Goal: Task Accomplishment & Management: Use online tool/utility

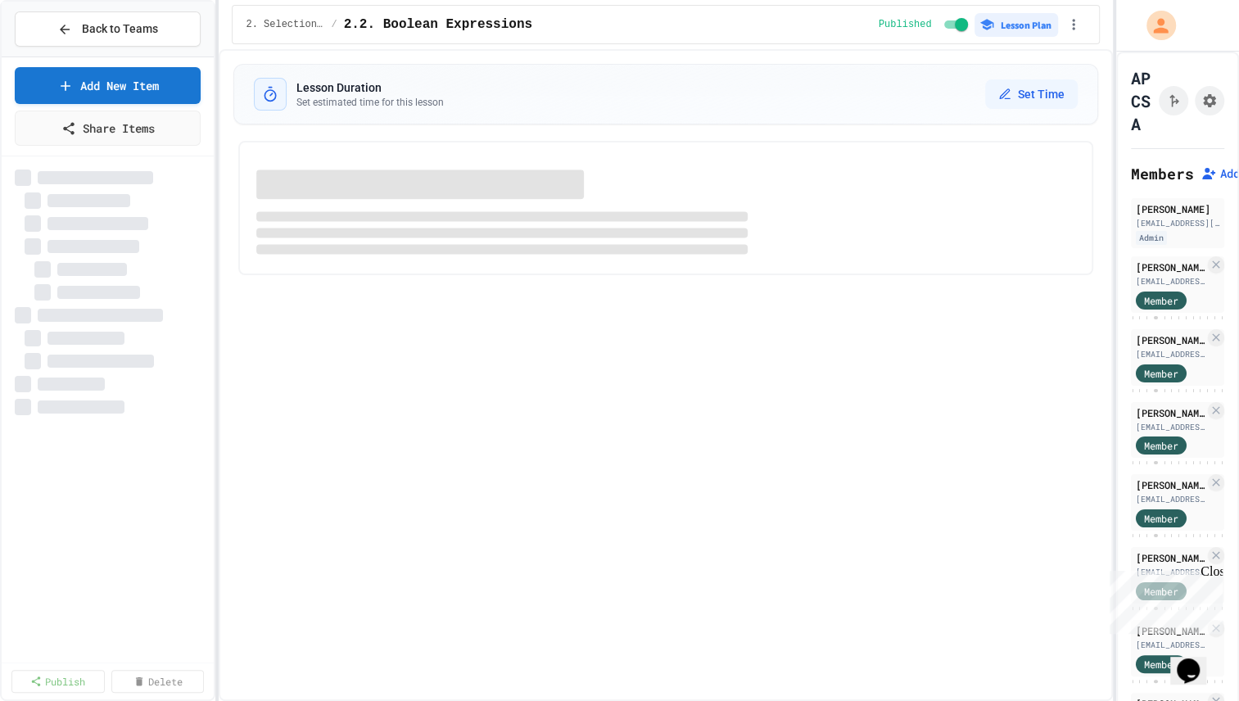
select select "***"
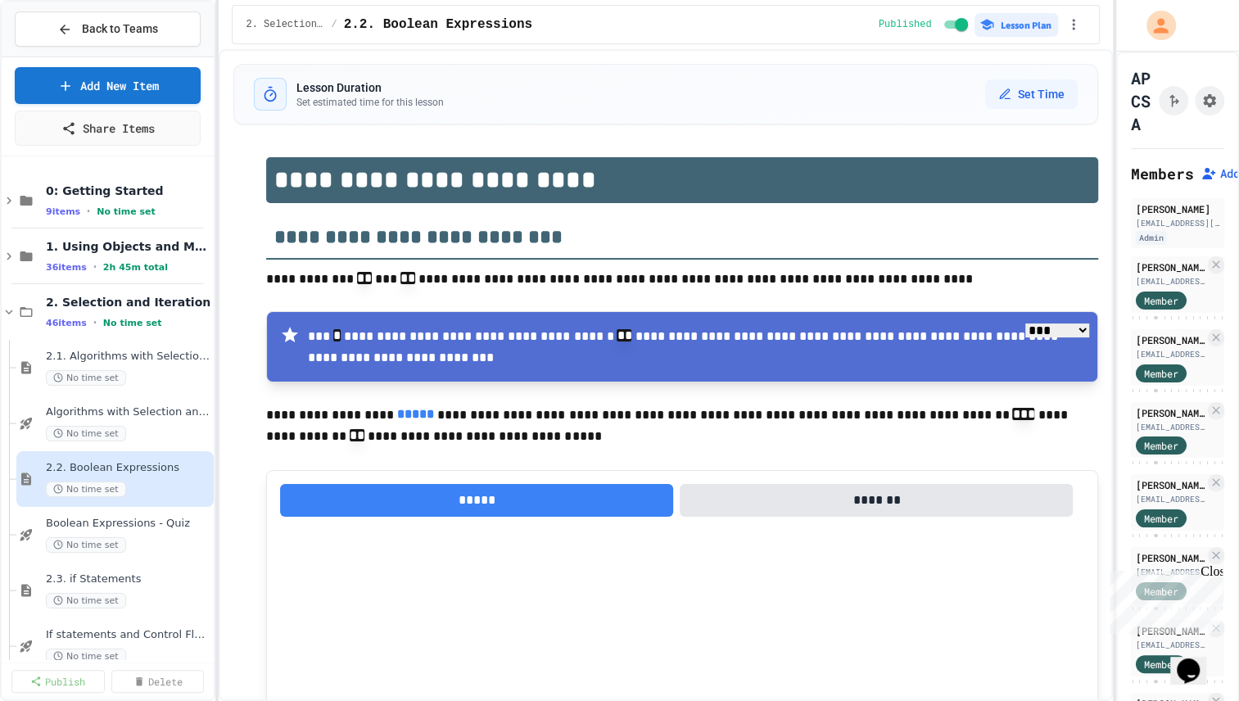
type textarea "*"
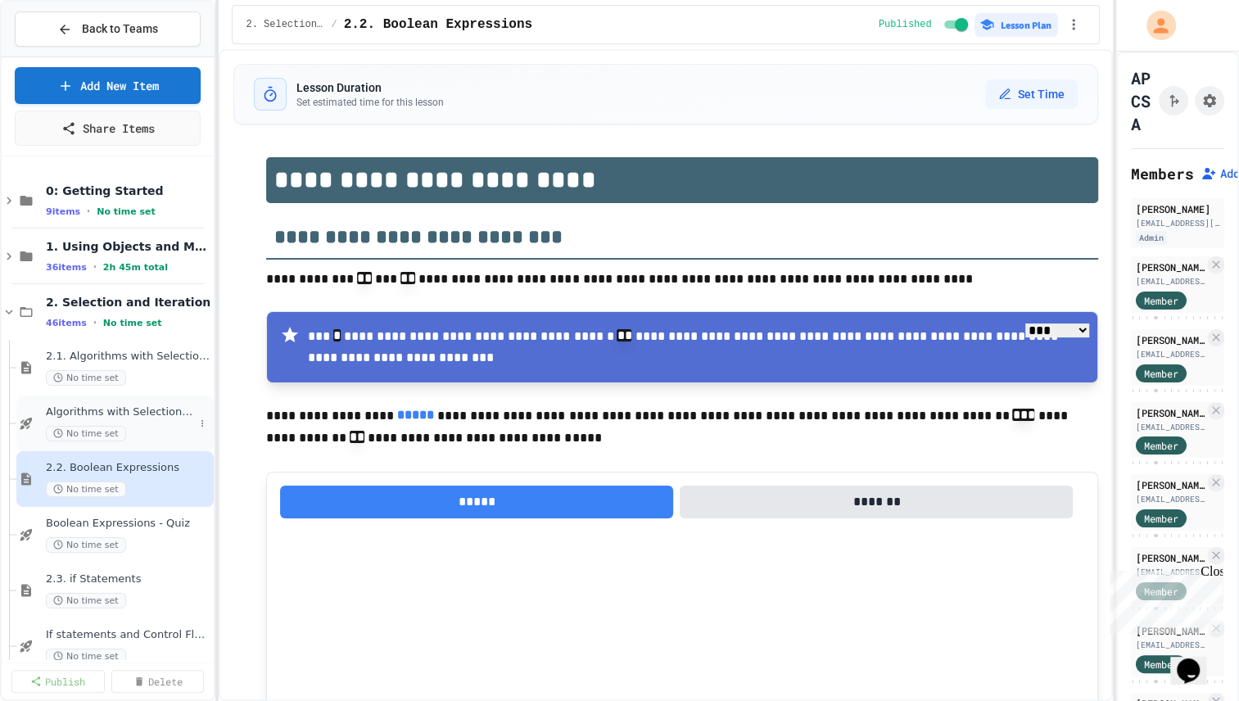
click at [120, 415] on span "Algorithms with Selection and Repetition - Topic 2.1" at bounding box center [120, 412] width 148 height 14
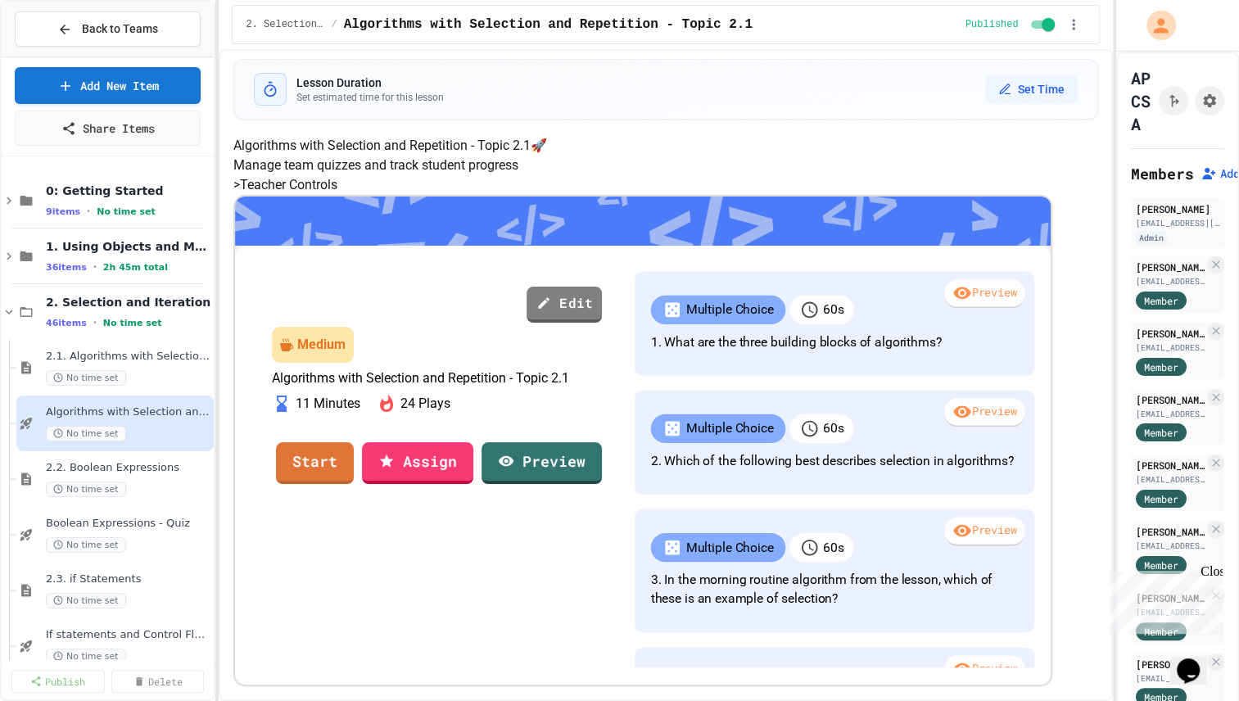
scroll to position [229, 0]
click at [350, 482] on link "Start" at bounding box center [315, 460] width 70 height 44
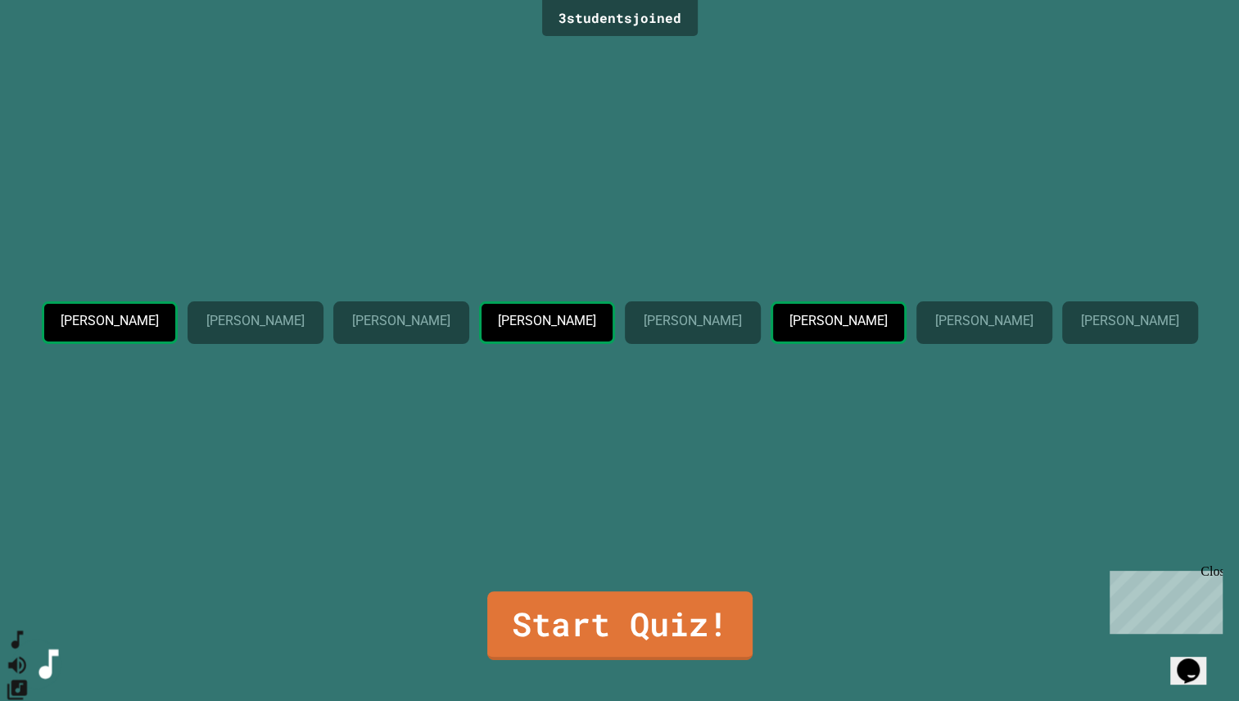
click at [24, 652] on icon "SpeedDial basic example" at bounding box center [18, 640] width 24 height 24
click at [27, 680] on icon "Change Music" at bounding box center [17, 690] width 20 height 20
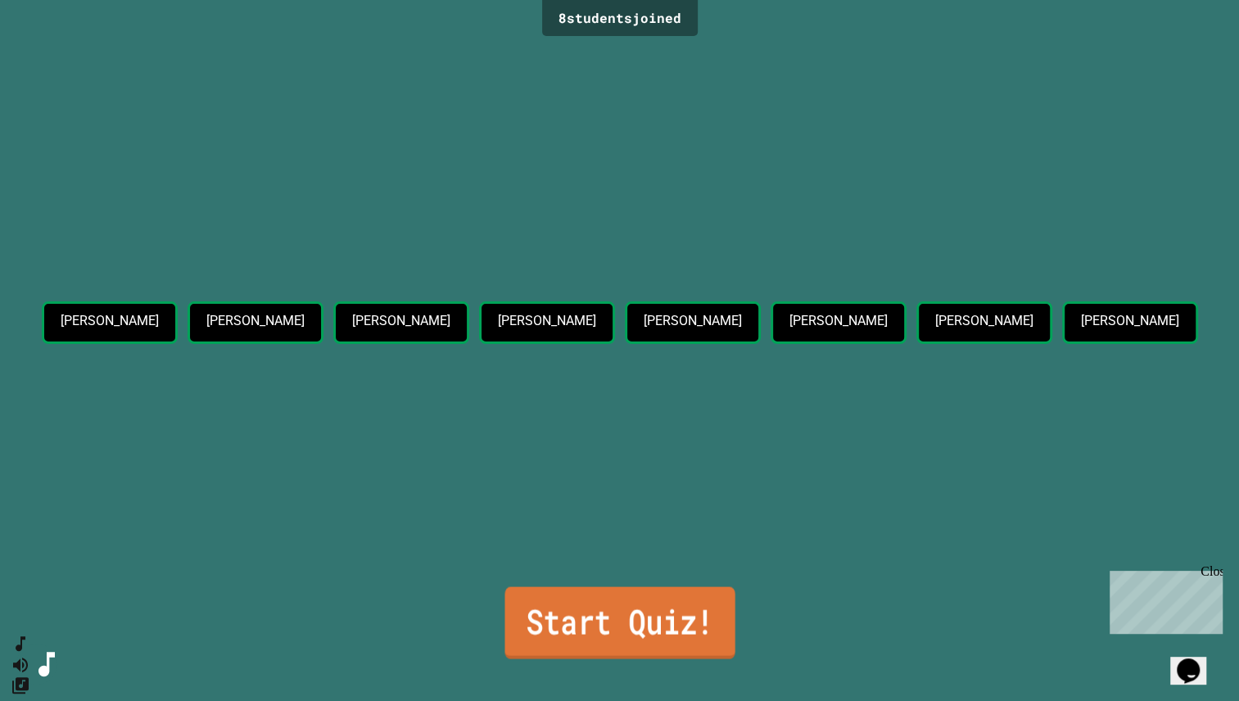
click at [616, 620] on link "Start Quiz!" at bounding box center [619, 622] width 230 height 72
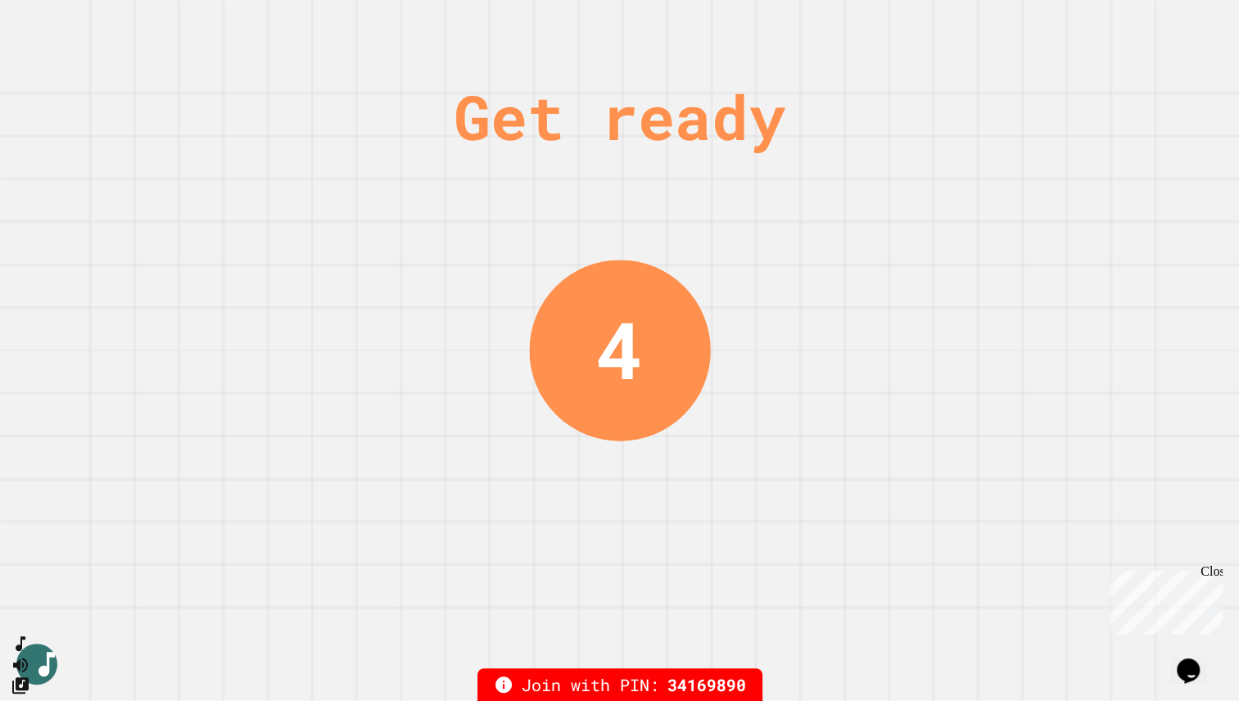
click at [1212, 572] on div "Close" at bounding box center [1210, 574] width 20 height 20
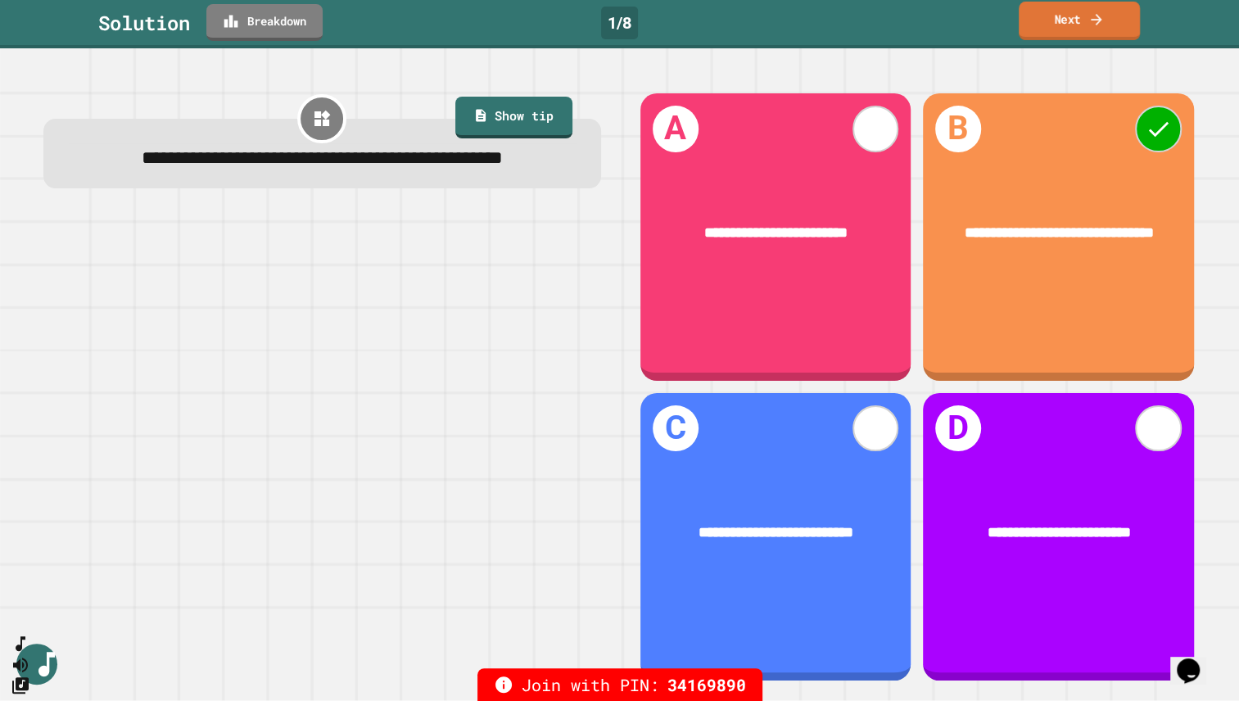
click at [1082, 20] on link "Next" at bounding box center [1078, 21] width 121 height 38
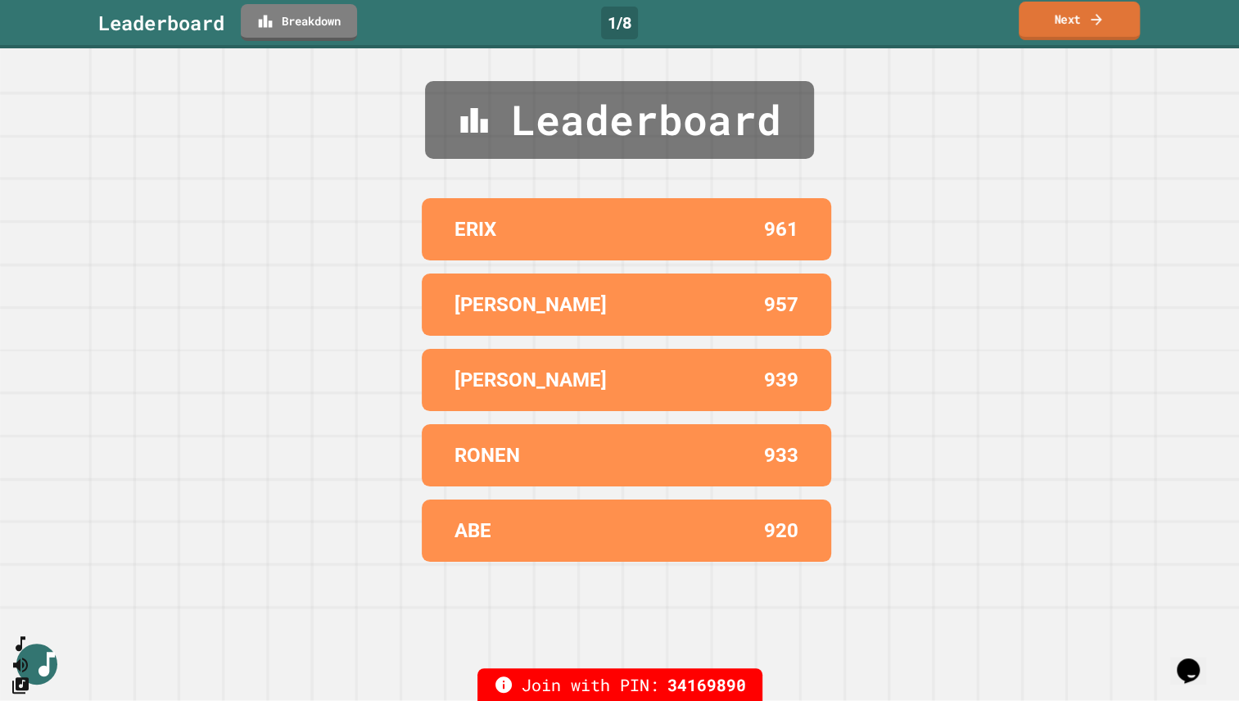
click at [1082, 20] on link "Next" at bounding box center [1078, 21] width 121 height 38
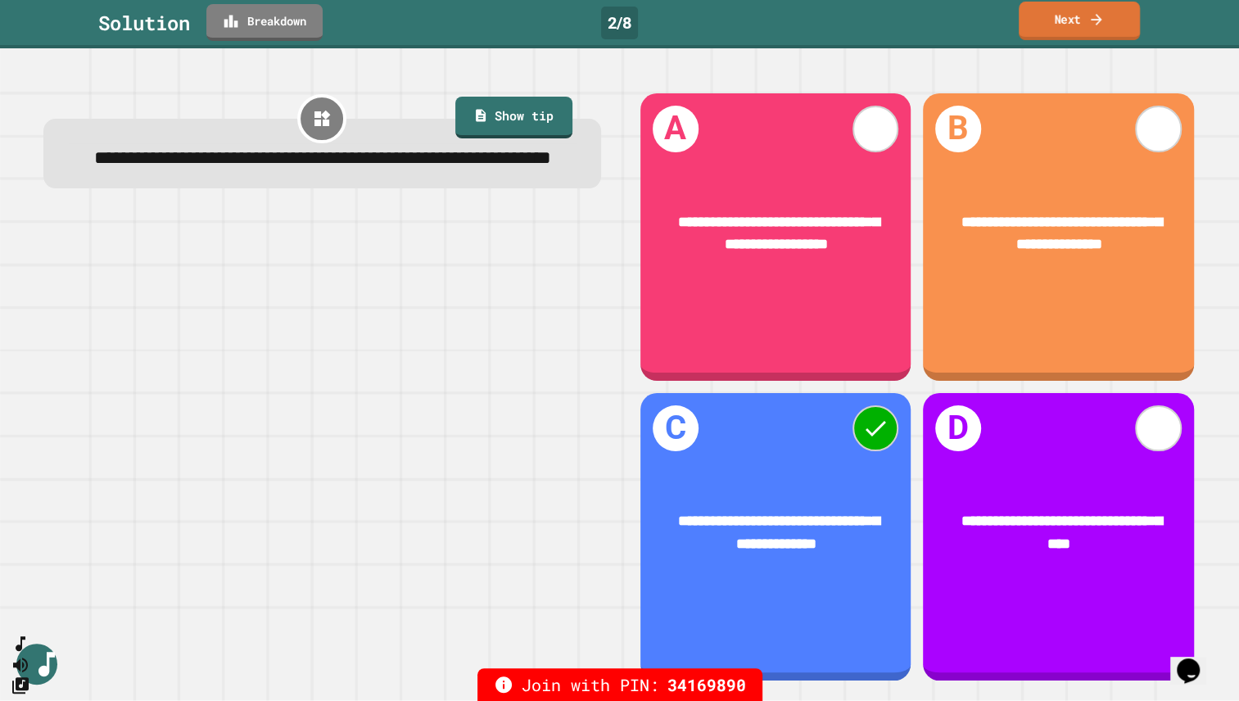
click at [1082, 13] on link "Next" at bounding box center [1078, 21] width 121 height 38
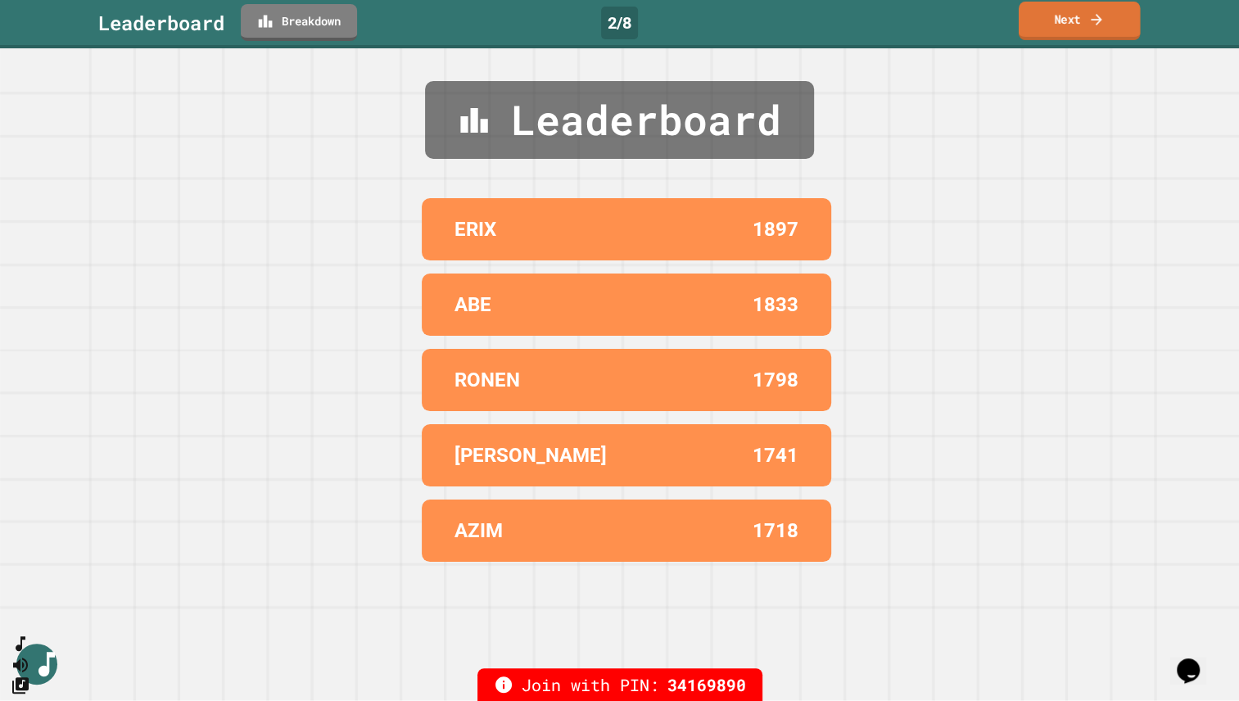
click at [1069, 16] on link "Next" at bounding box center [1078, 21] width 121 height 38
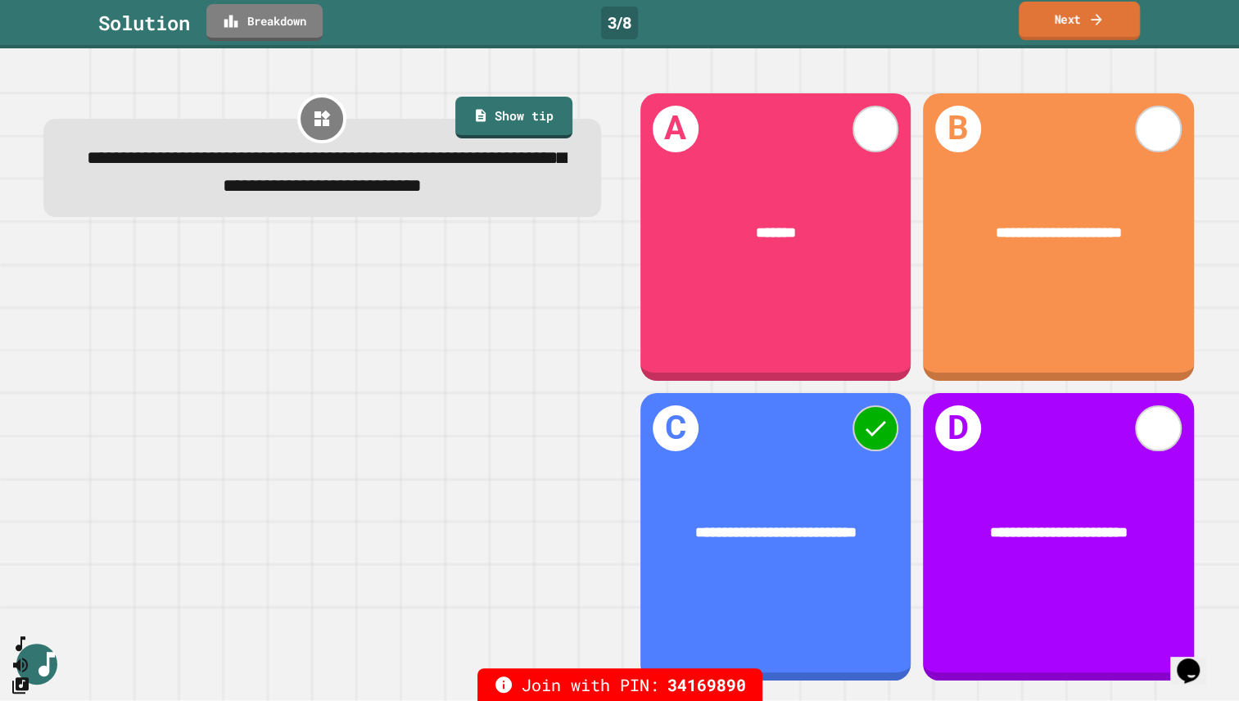
click at [1103, 19] on icon at bounding box center [1096, 19] width 16 height 17
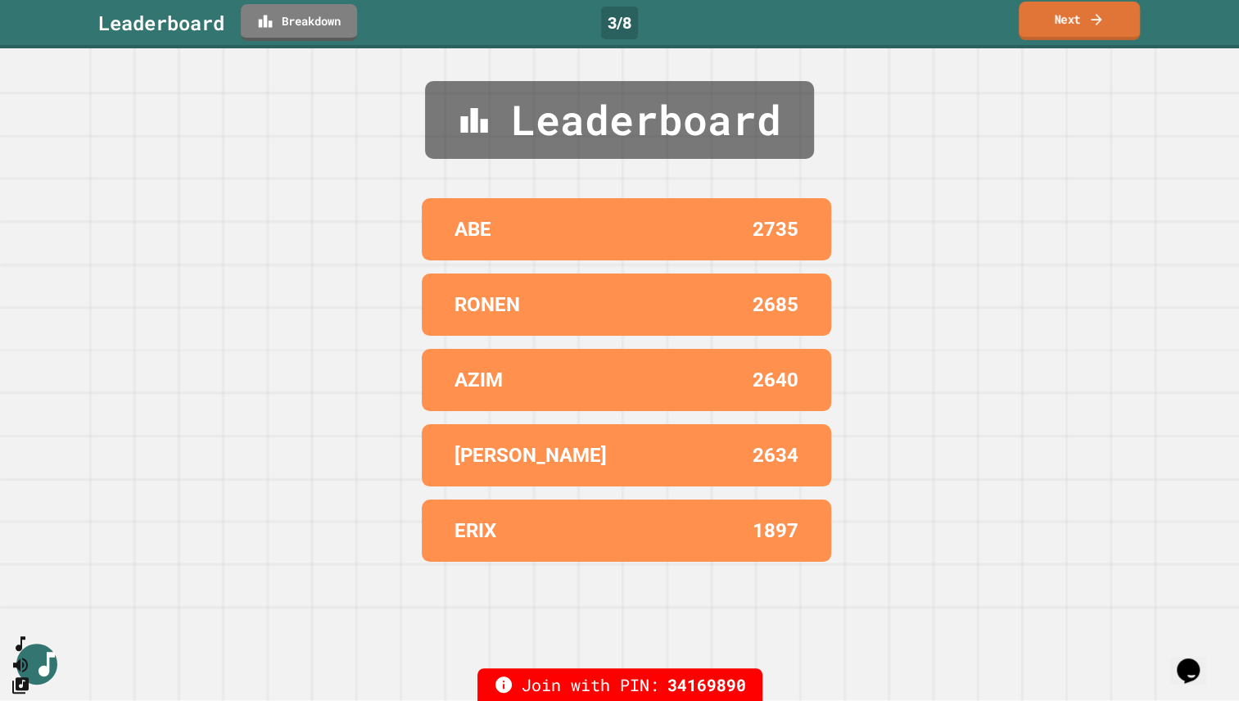
click at [1103, 19] on icon at bounding box center [1096, 19] width 16 height 17
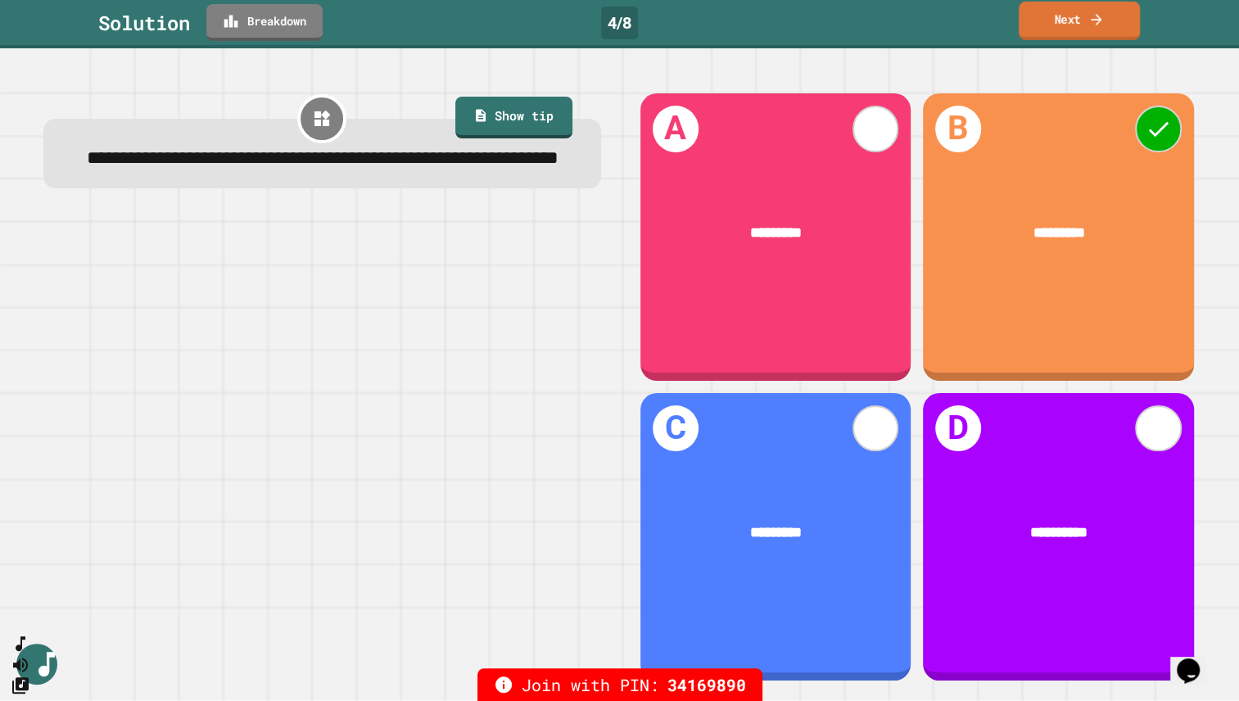
click at [1056, 20] on link "Next" at bounding box center [1078, 21] width 121 height 38
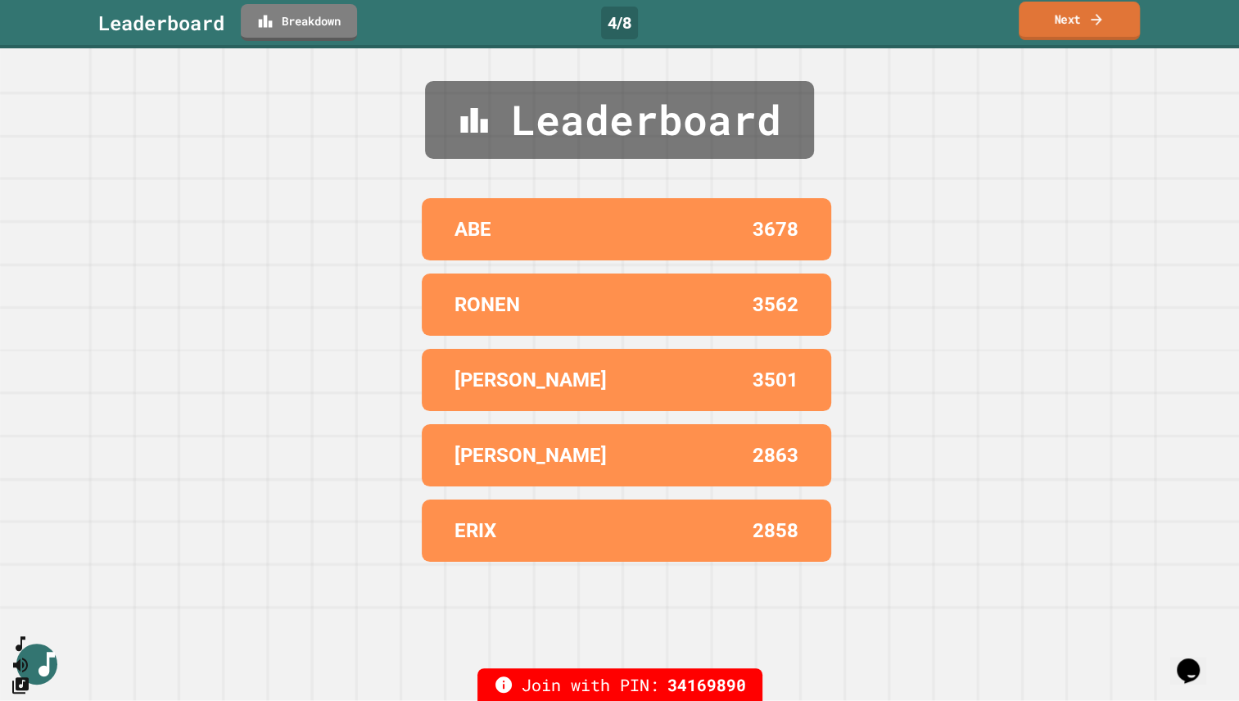
click at [1071, 16] on link "Next" at bounding box center [1078, 21] width 121 height 38
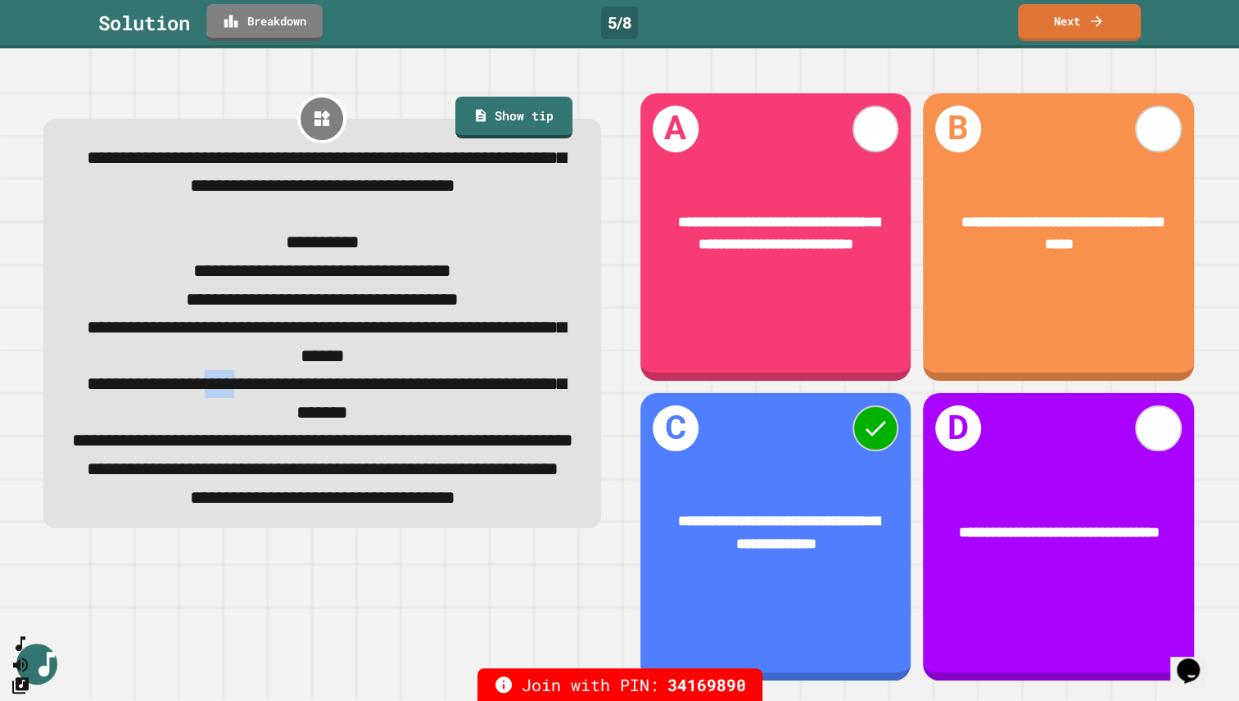
drag, startPoint x: 289, startPoint y: 441, endPoint x: 314, endPoint y: 442, distance: 25.4
click at [314, 422] on span "**********" at bounding box center [326, 397] width 479 height 47
click at [1079, 19] on link "Next" at bounding box center [1078, 21] width 121 height 38
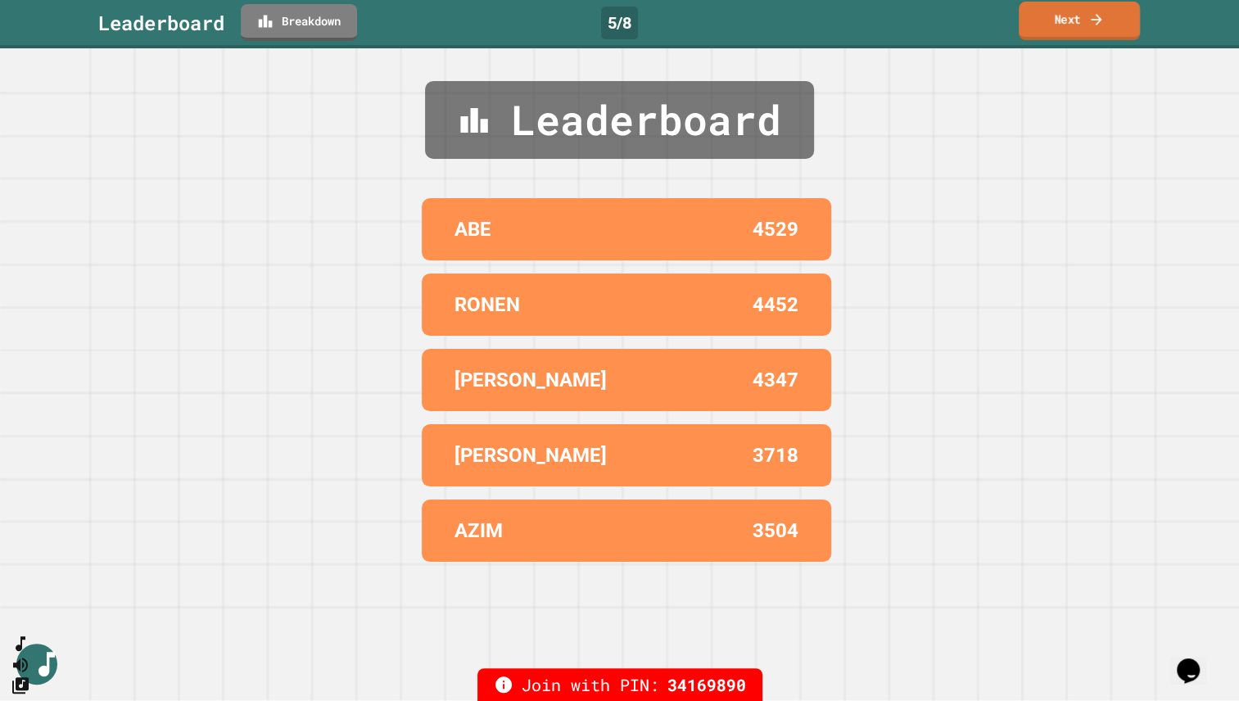
click at [1077, 19] on link "Next" at bounding box center [1078, 21] width 121 height 38
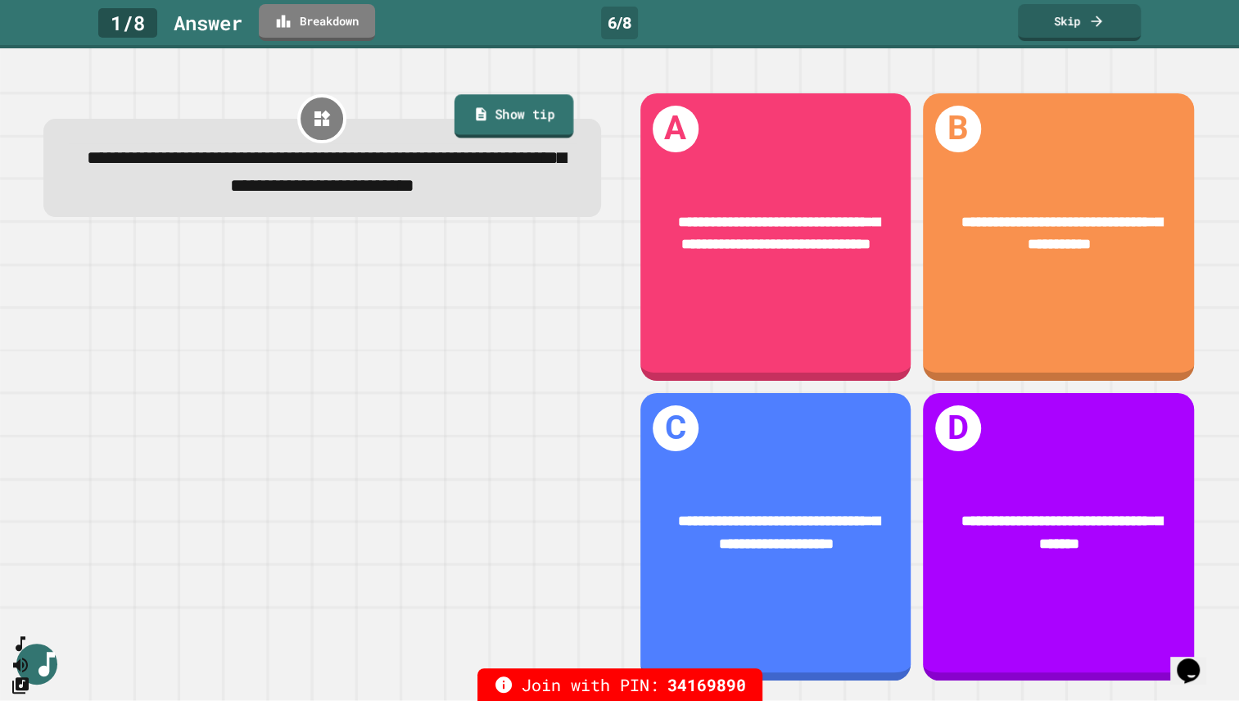
click at [500, 106] on link "Show tip" at bounding box center [513, 115] width 119 height 43
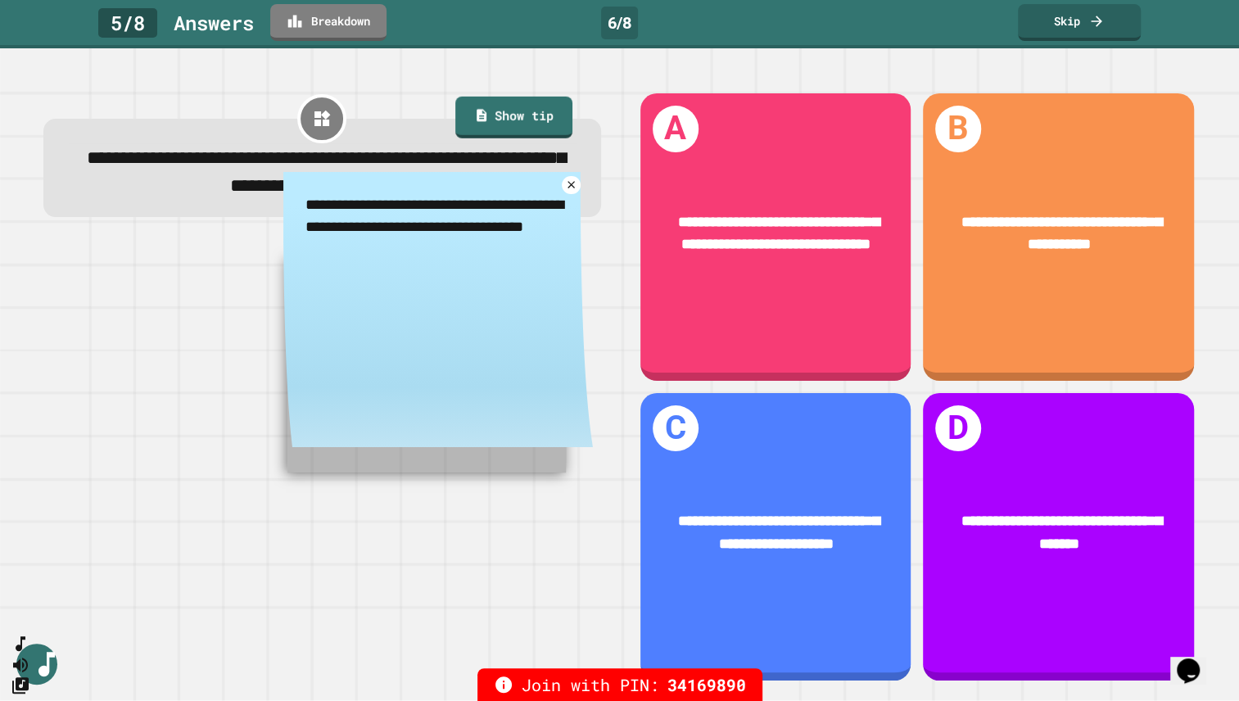
click at [570, 97] on div "**********" at bounding box center [322, 154] width 558 height 125
click at [521, 114] on link "Show tip" at bounding box center [513, 115] width 118 height 43
click at [563, 192] on icon at bounding box center [570, 185] width 15 height 15
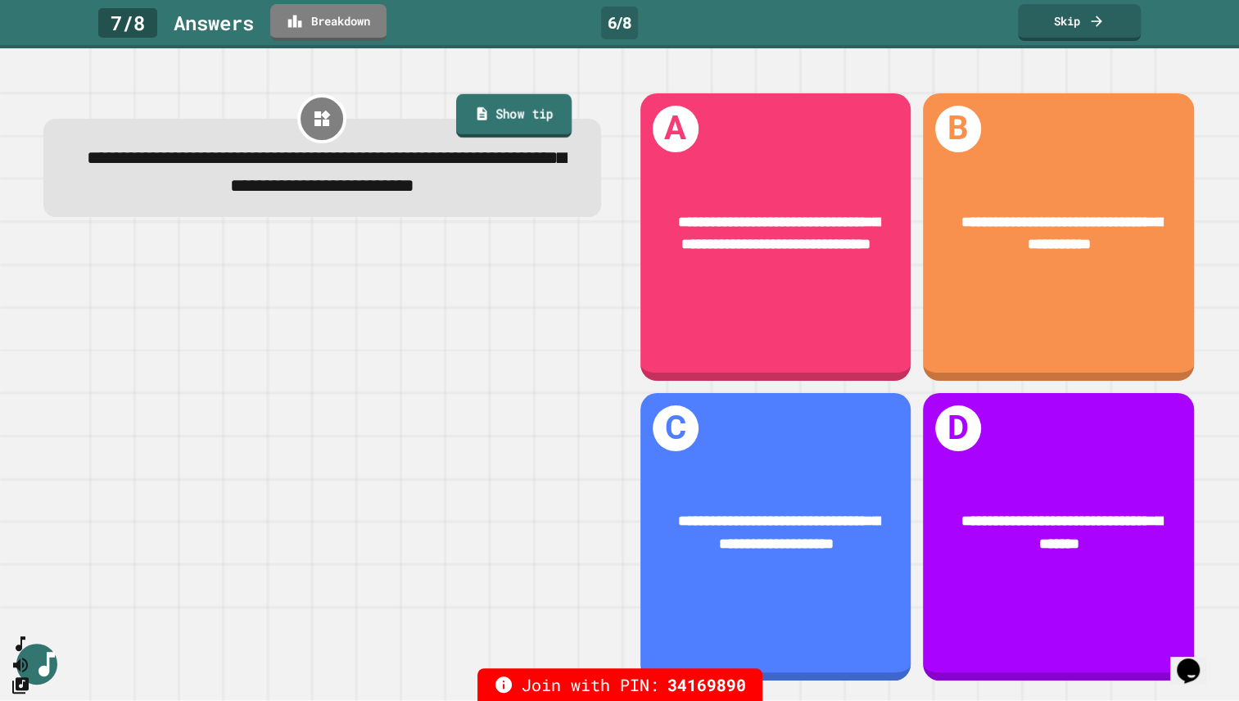
click at [520, 124] on link "Show tip" at bounding box center [513, 115] width 115 height 43
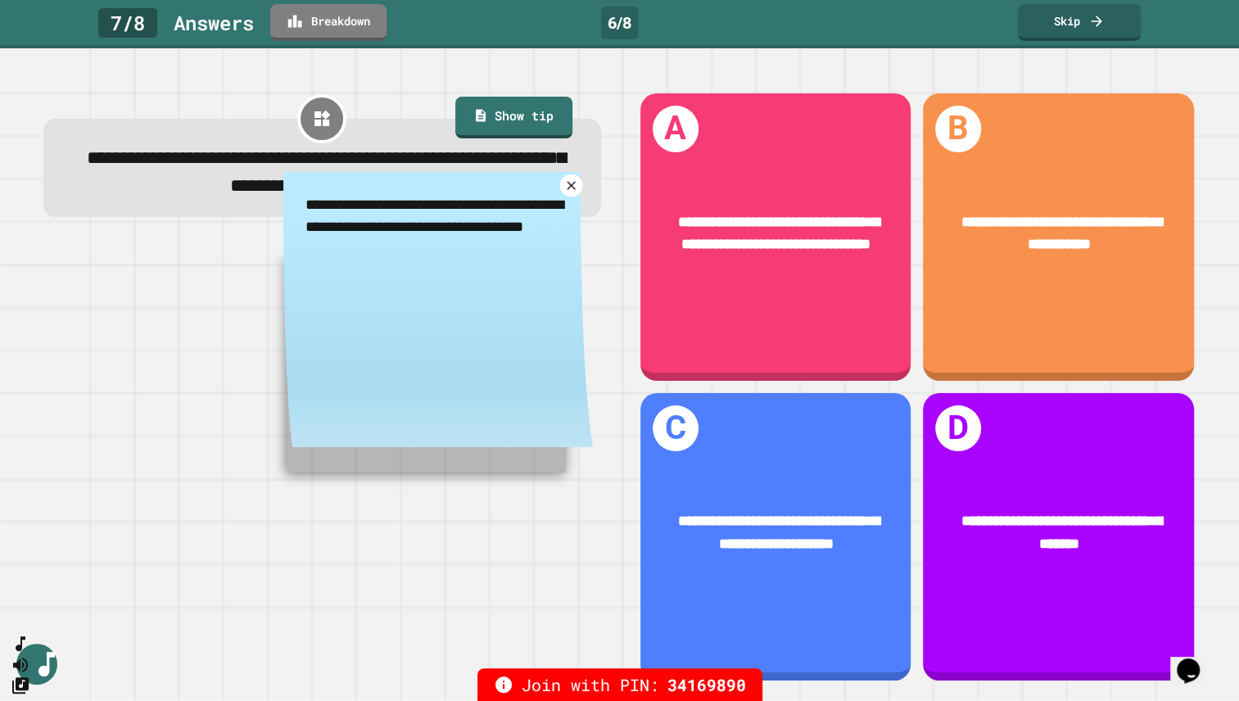
click at [567, 190] on icon at bounding box center [571, 185] width 9 height 9
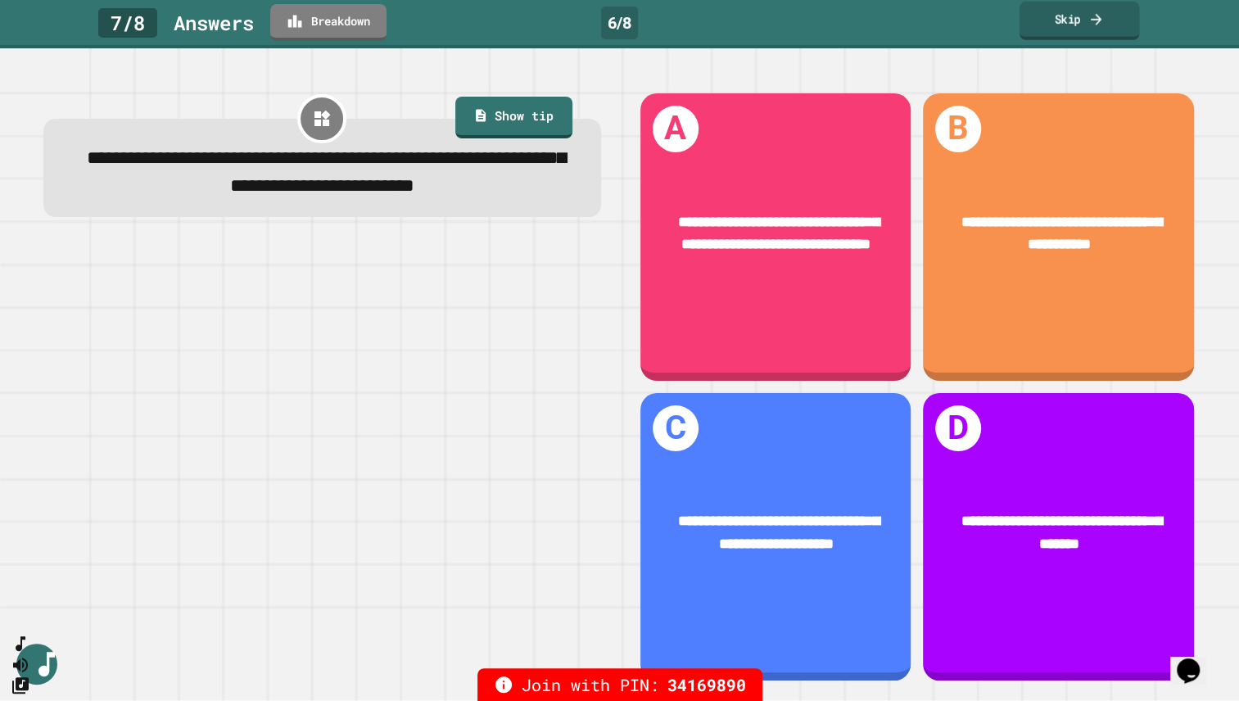
click at [1095, 18] on icon at bounding box center [1096, 18] width 11 height 11
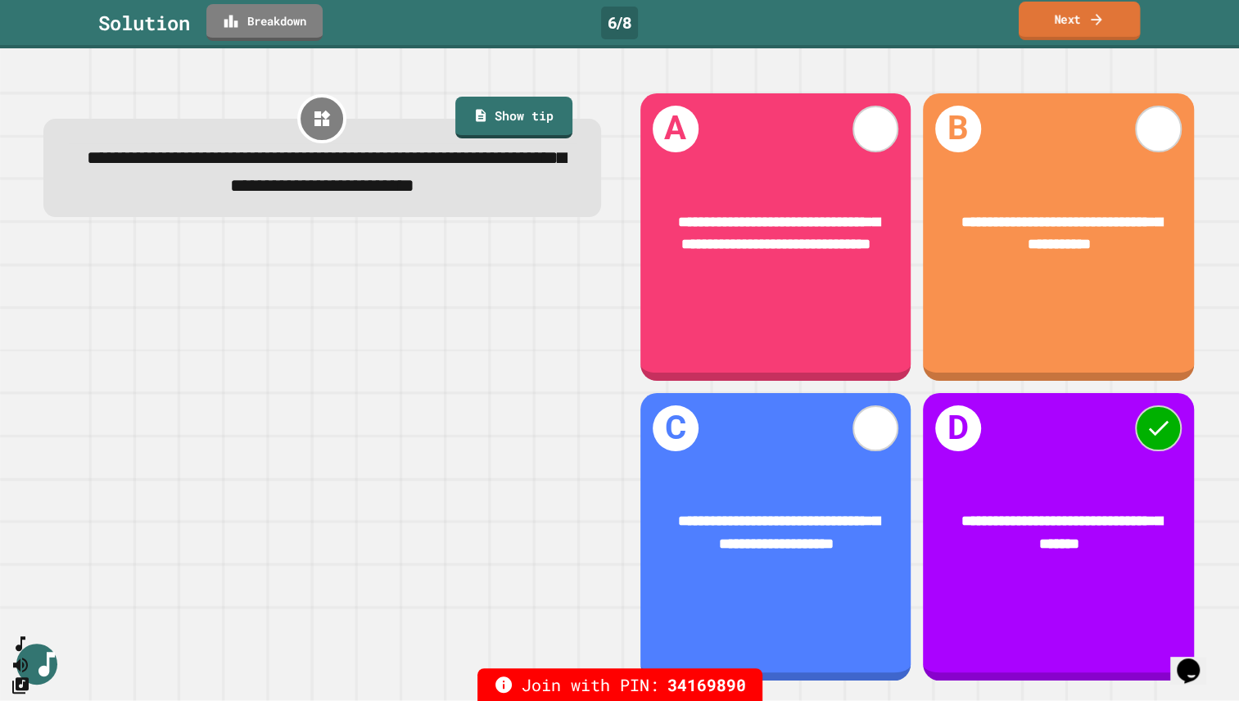
click at [1069, 19] on link "Next" at bounding box center [1078, 21] width 121 height 38
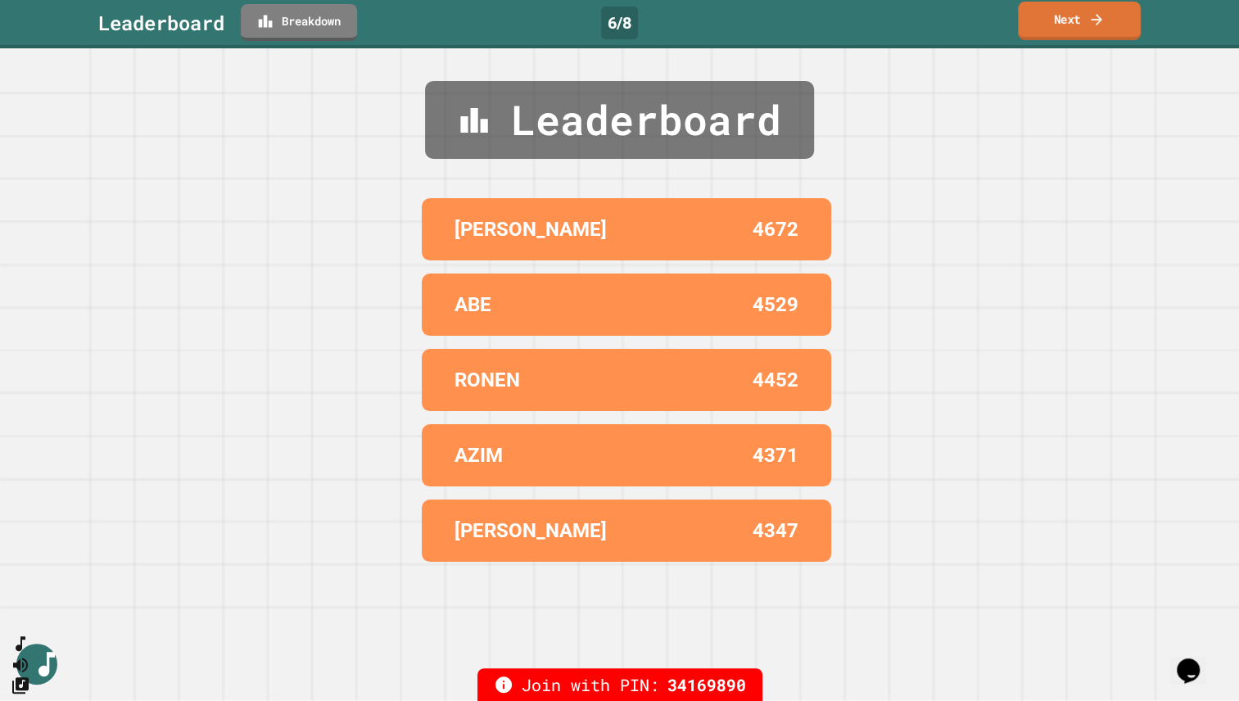
click at [1056, 23] on link "Next" at bounding box center [1079, 21] width 123 height 38
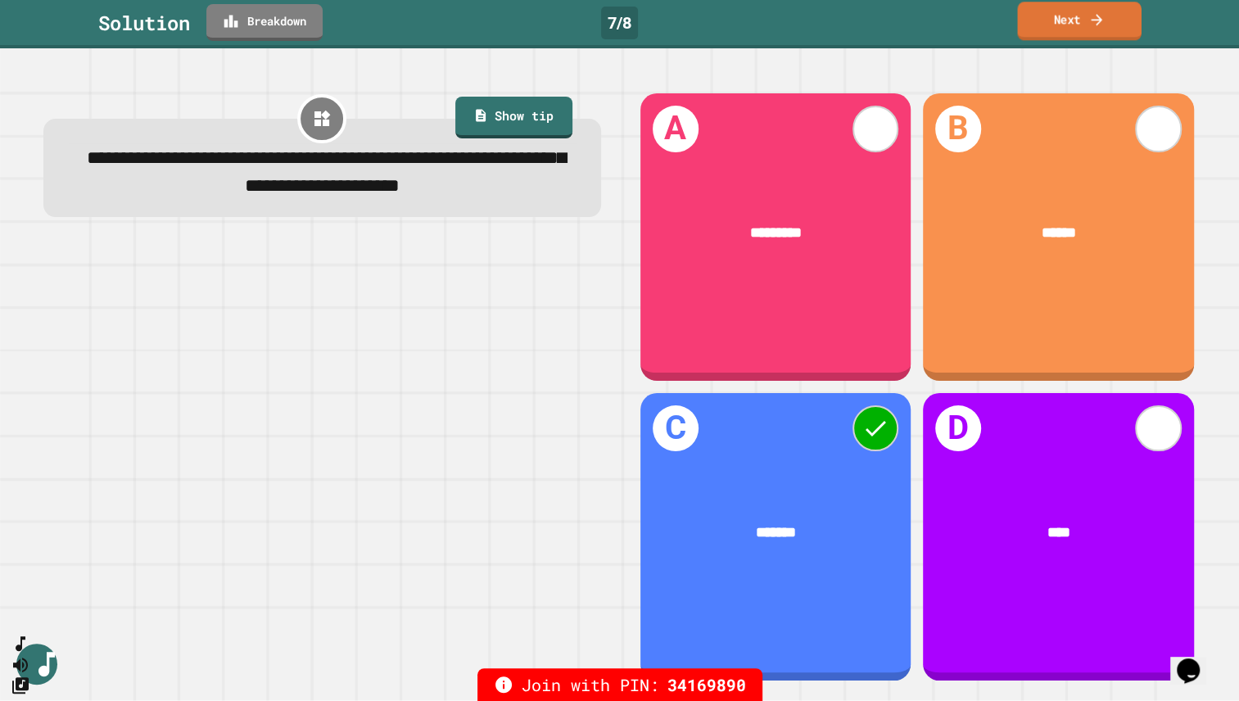
click at [1054, 30] on link "Next" at bounding box center [1079, 21] width 124 height 38
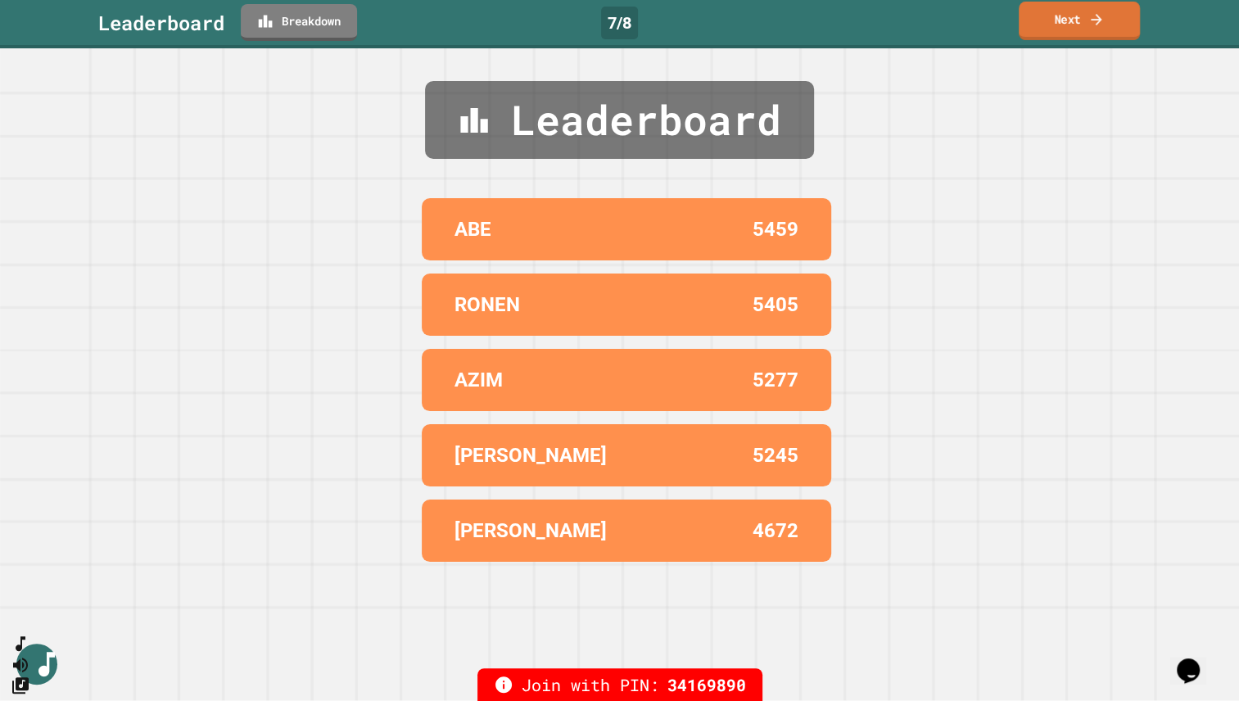
click at [1074, 9] on link "Next" at bounding box center [1078, 21] width 121 height 38
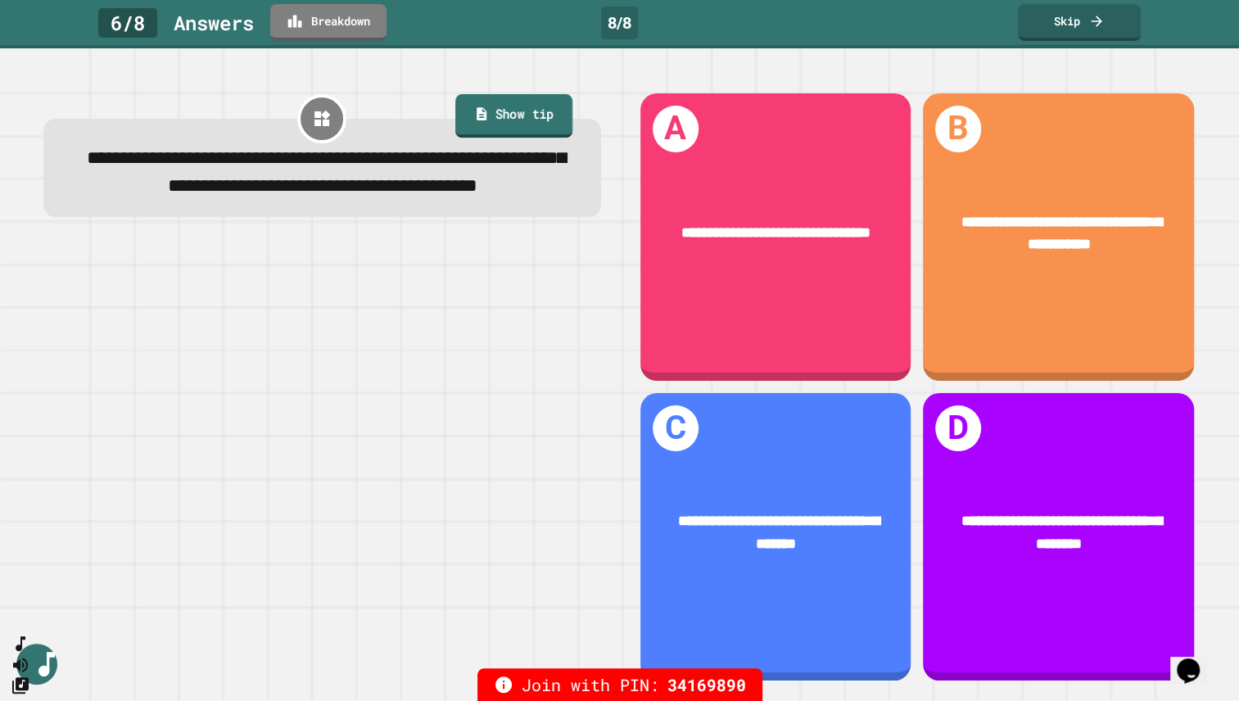
click at [534, 109] on link "Show tip" at bounding box center [513, 115] width 117 height 43
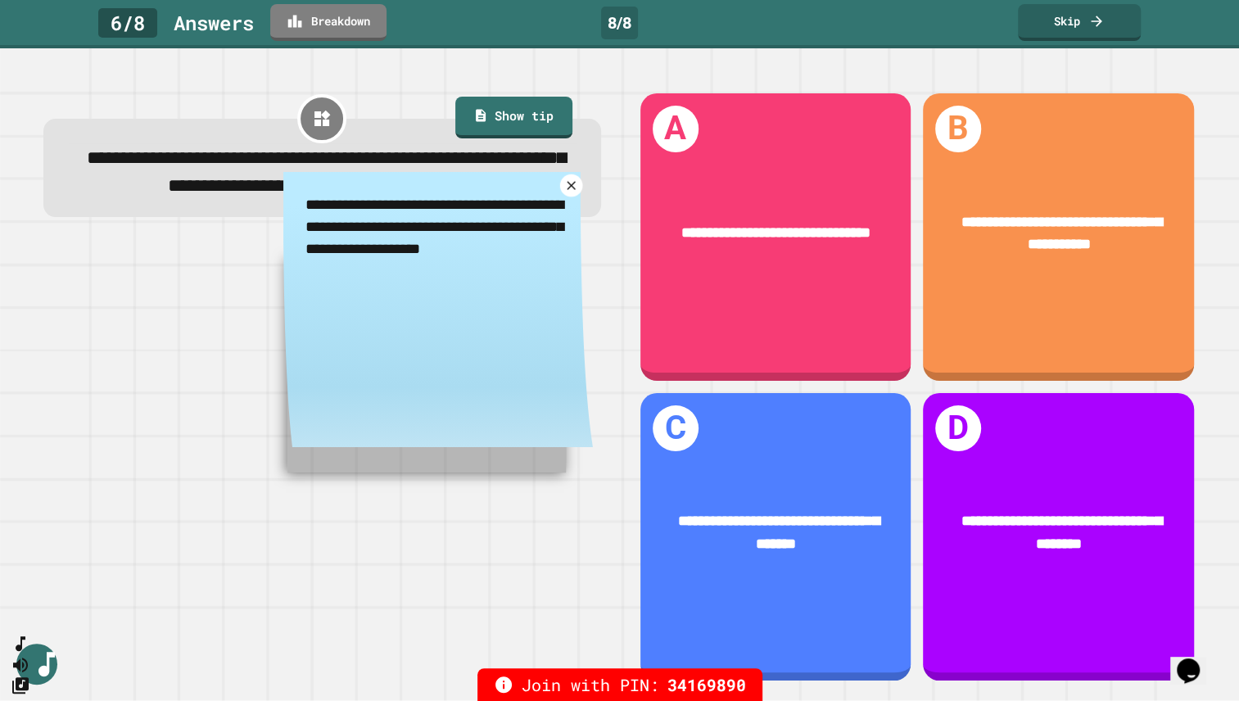
click at [563, 192] on icon at bounding box center [570, 185] width 15 height 15
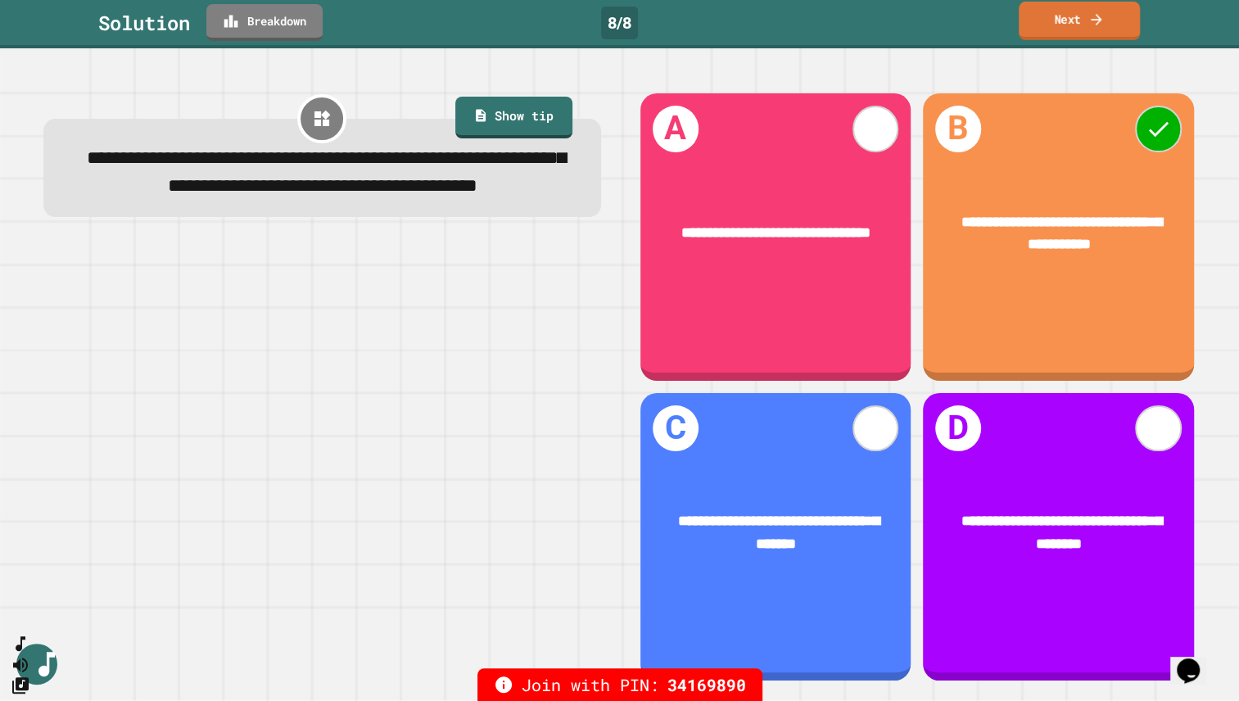
click at [1079, 20] on link "Next" at bounding box center [1078, 21] width 121 height 38
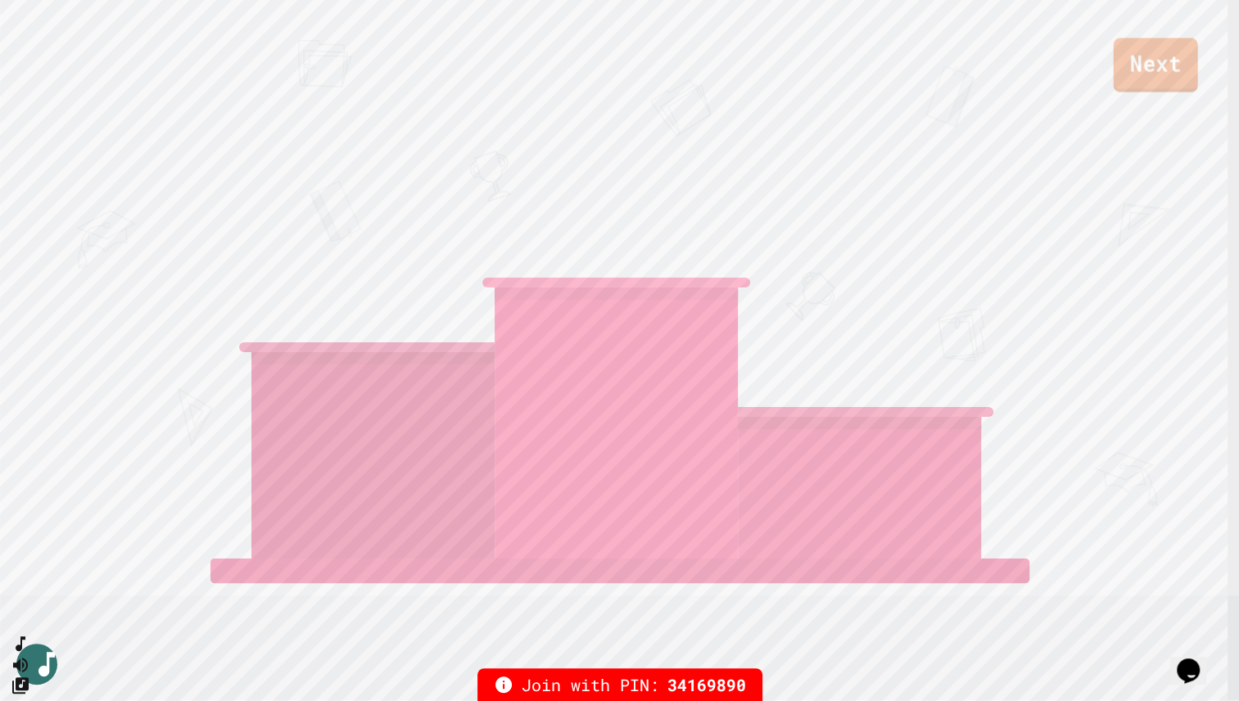
click at [1165, 59] on link "Next" at bounding box center [1155, 65] width 84 height 54
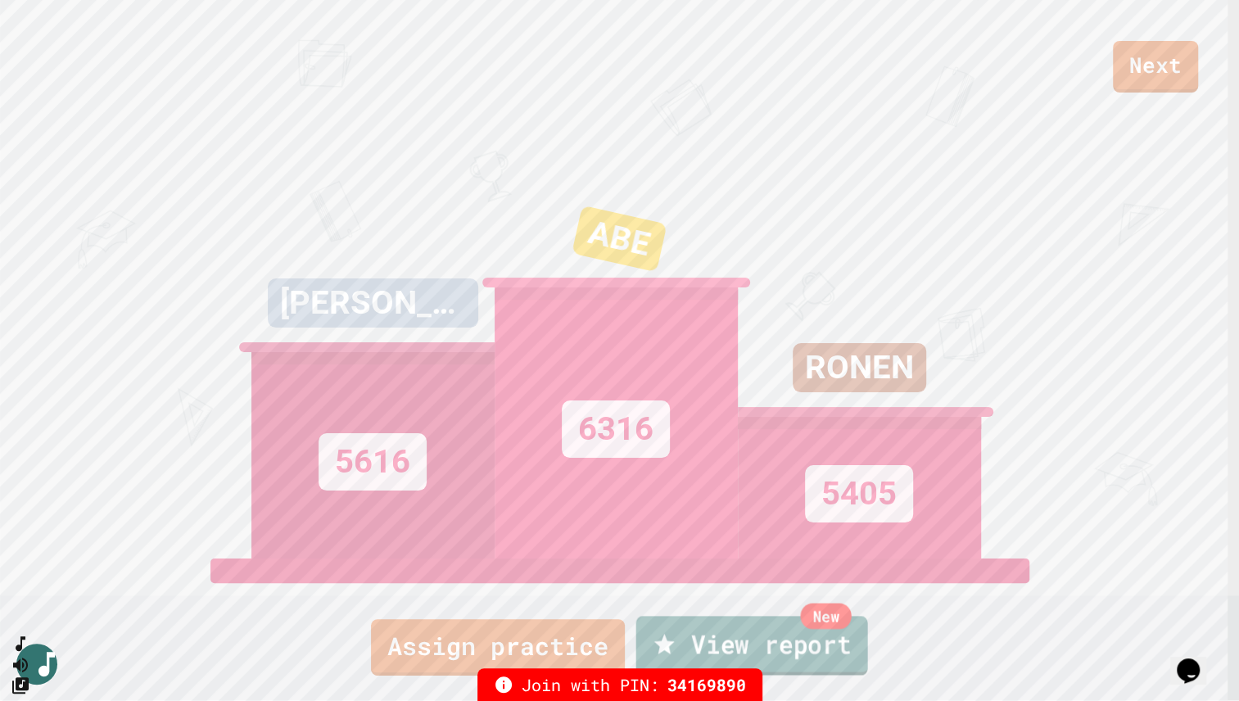
click at [783, 648] on link "New View report" at bounding box center [751, 645] width 232 height 59
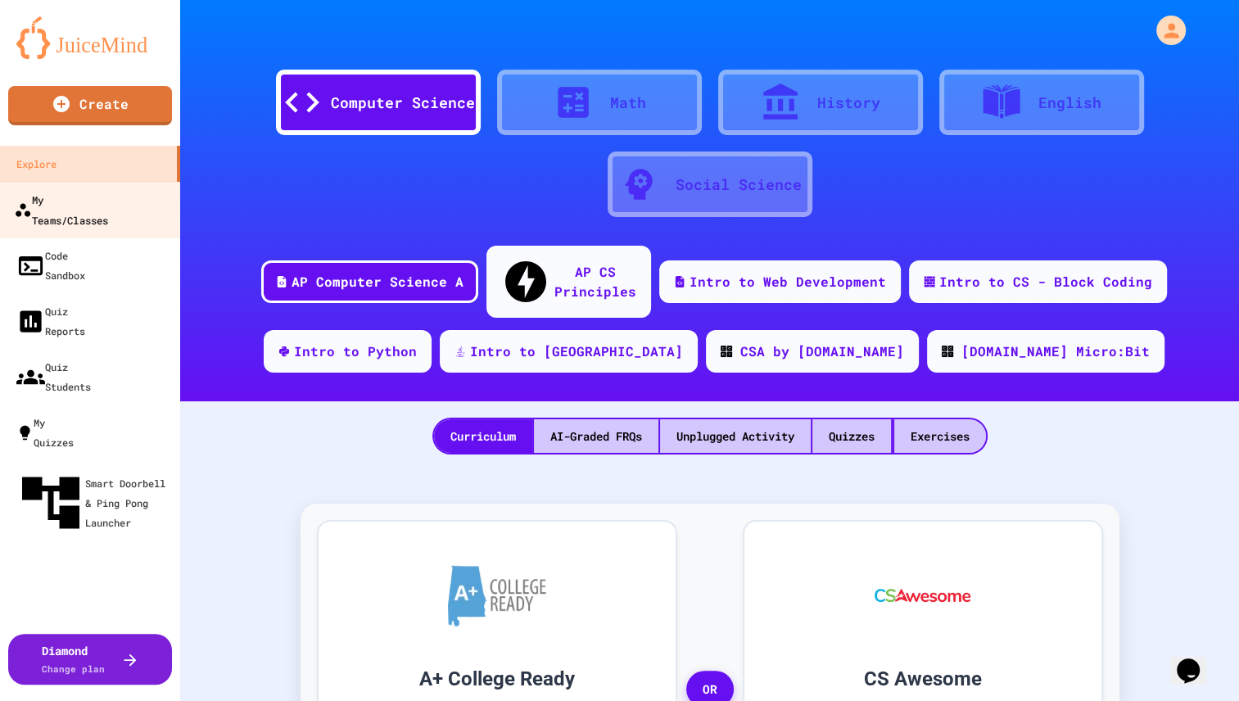
click at [70, 201] on div "My Teams/Classes" at bounding box center [61, 209] width 94 height 40
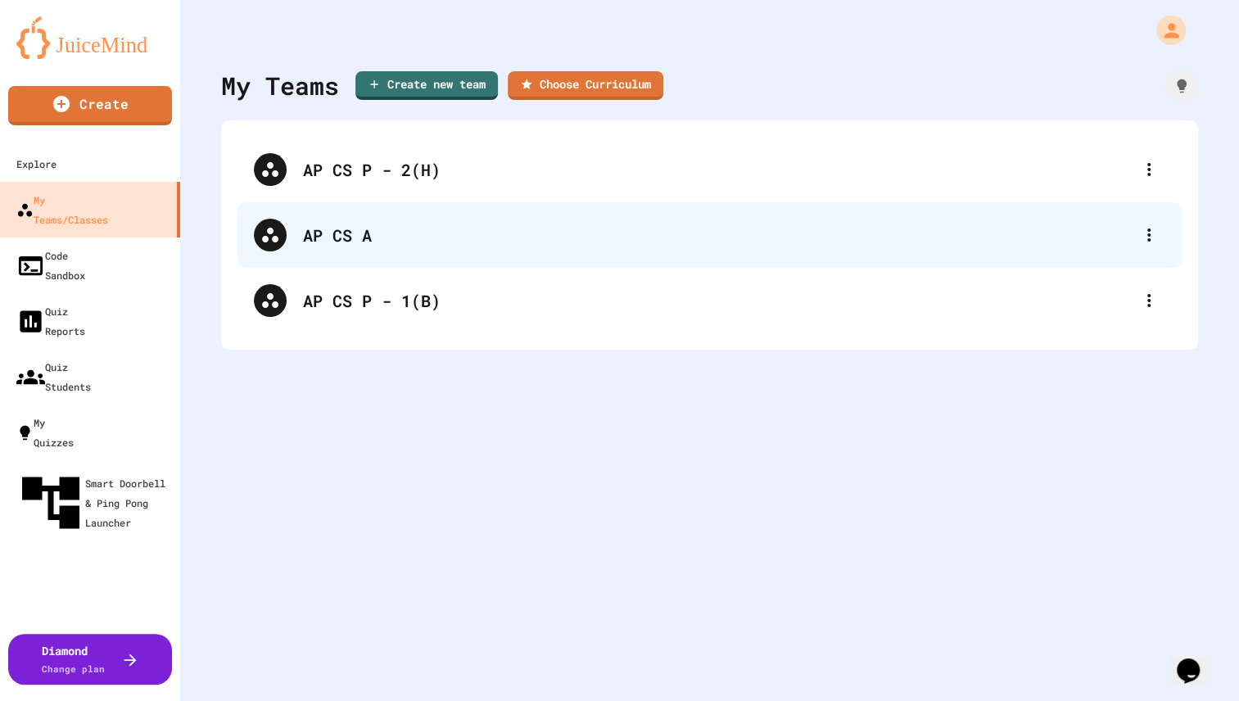
click at [318, 220] on div "AP CS A" at bounding box center [709, 234] width 944 height 65
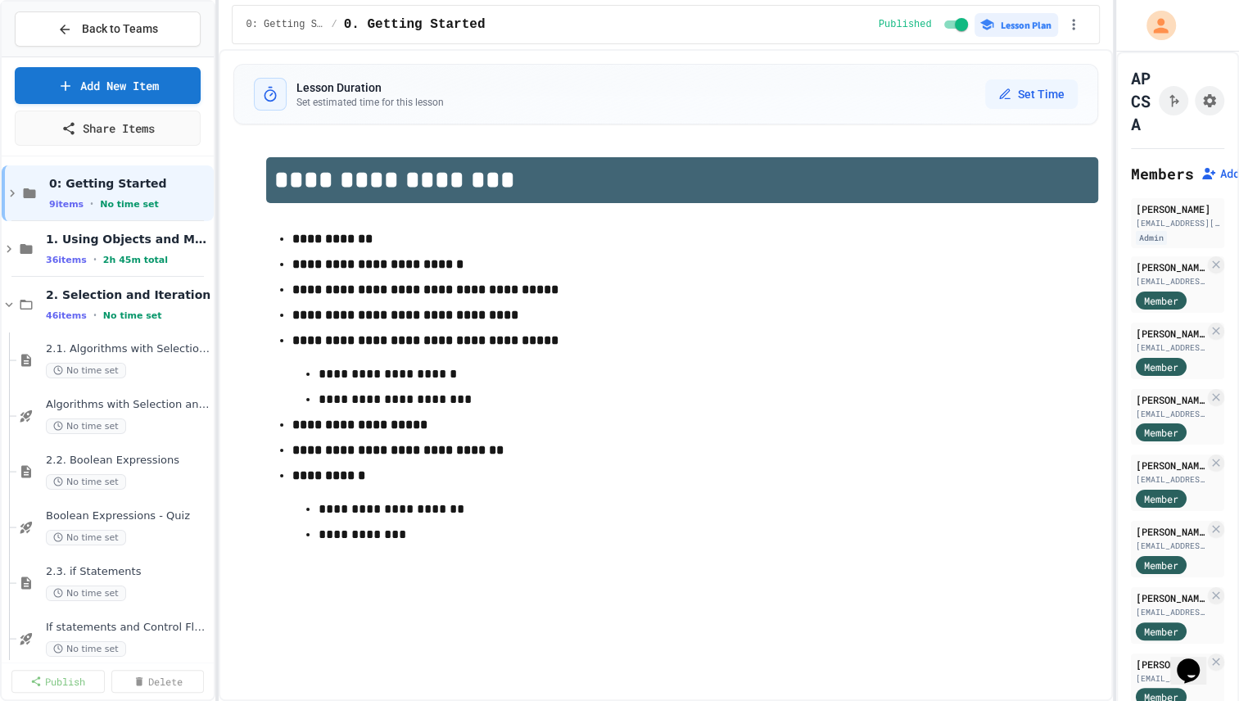
scroll to position [11, 0]
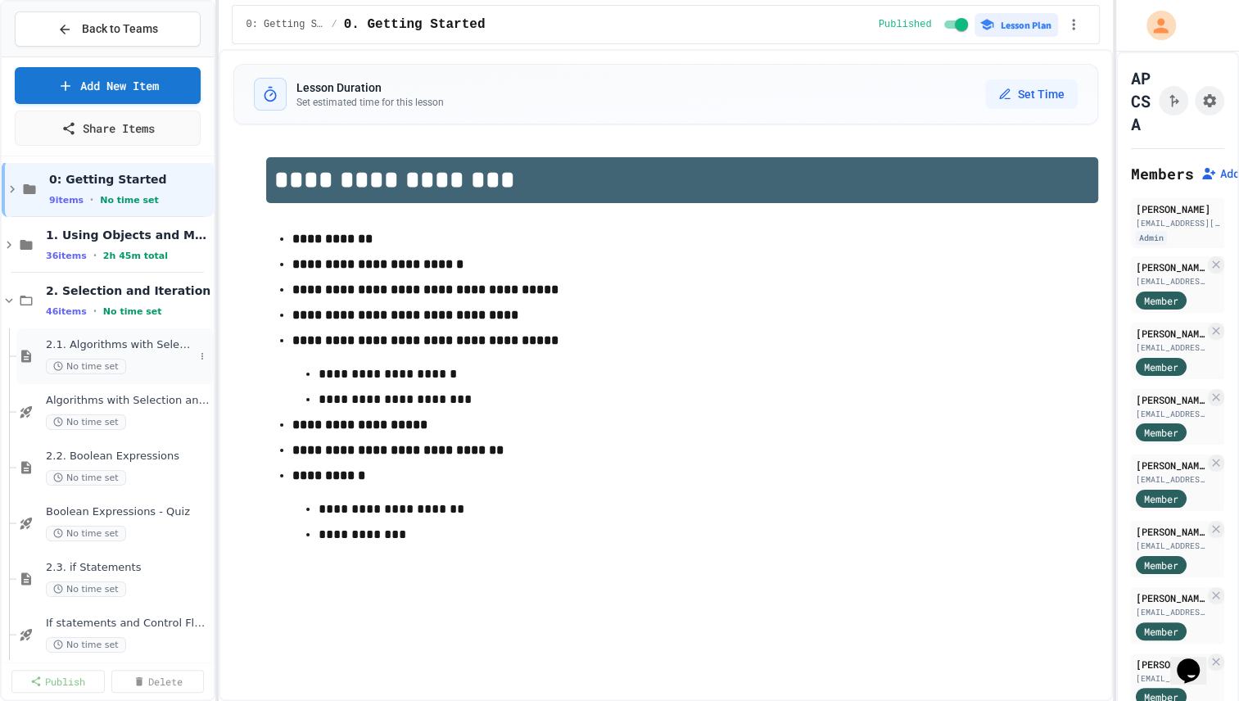
click at [122, 341] on span "2.1. Algorithms with Selection and Repetition" at bounding box center [120, 345] width 148 height 14
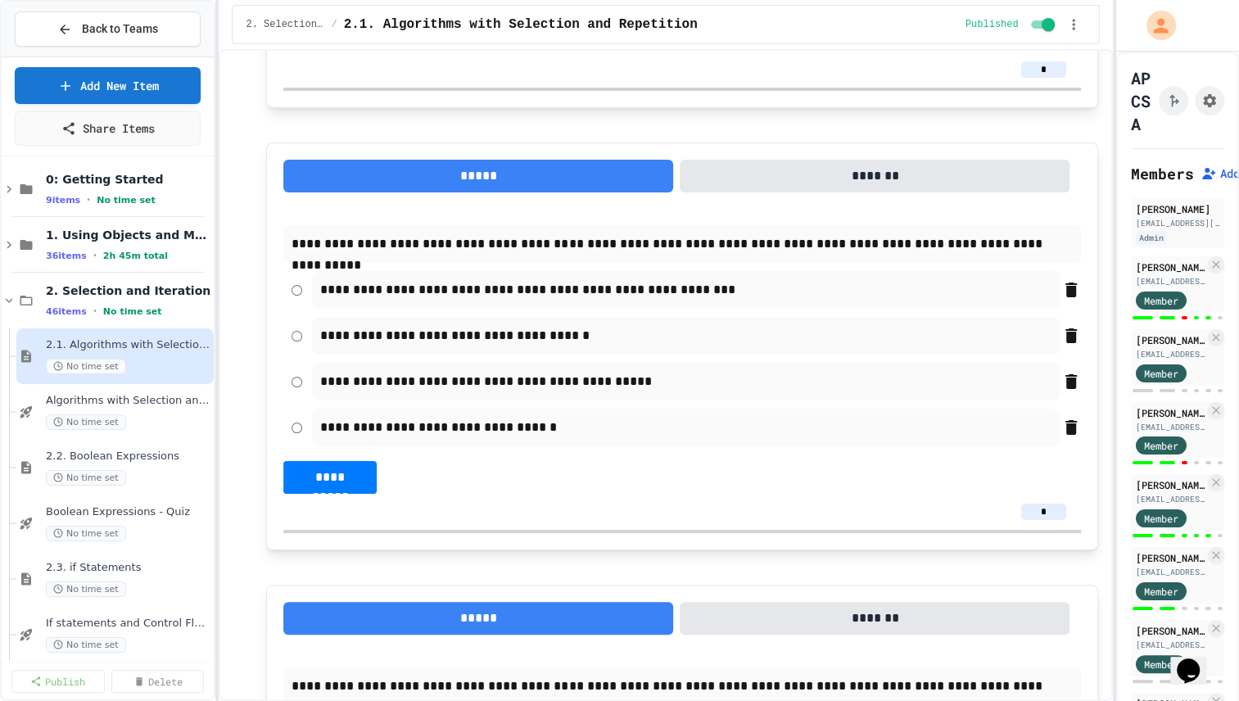
scroll to position [2855, 0]
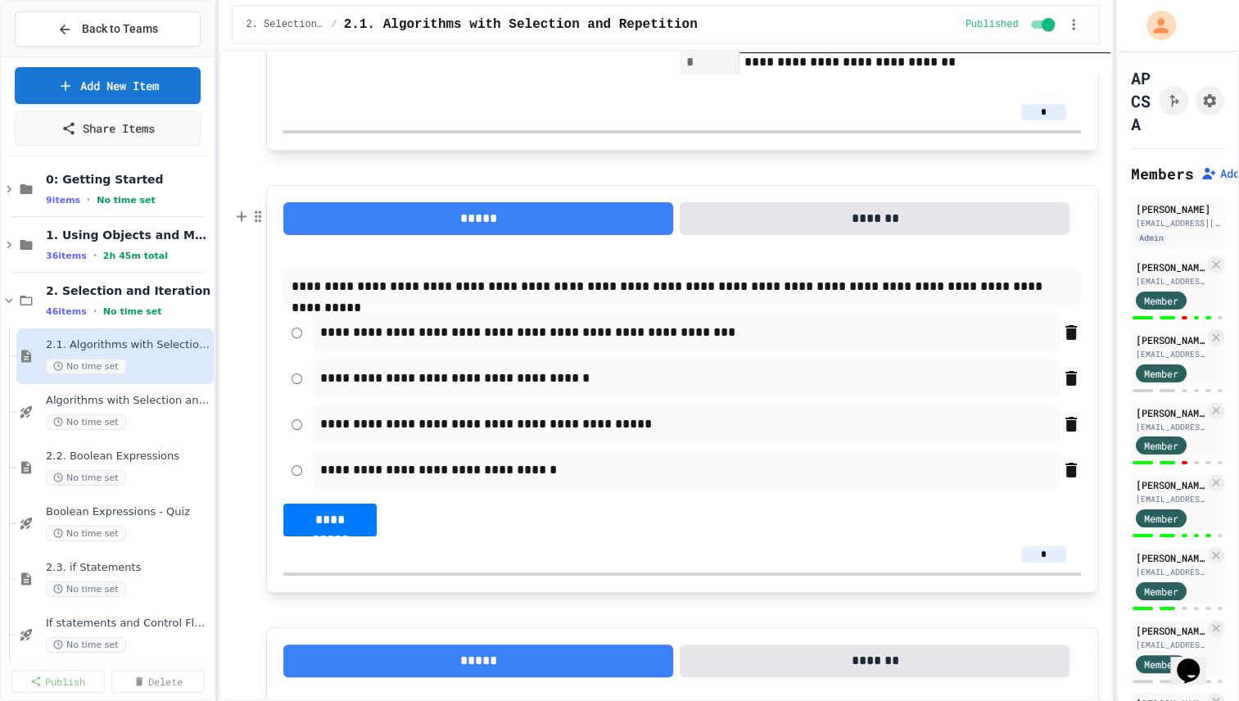
click at [724, 297] on p "**********" at bounding box center [681, 286] width 780 height 21
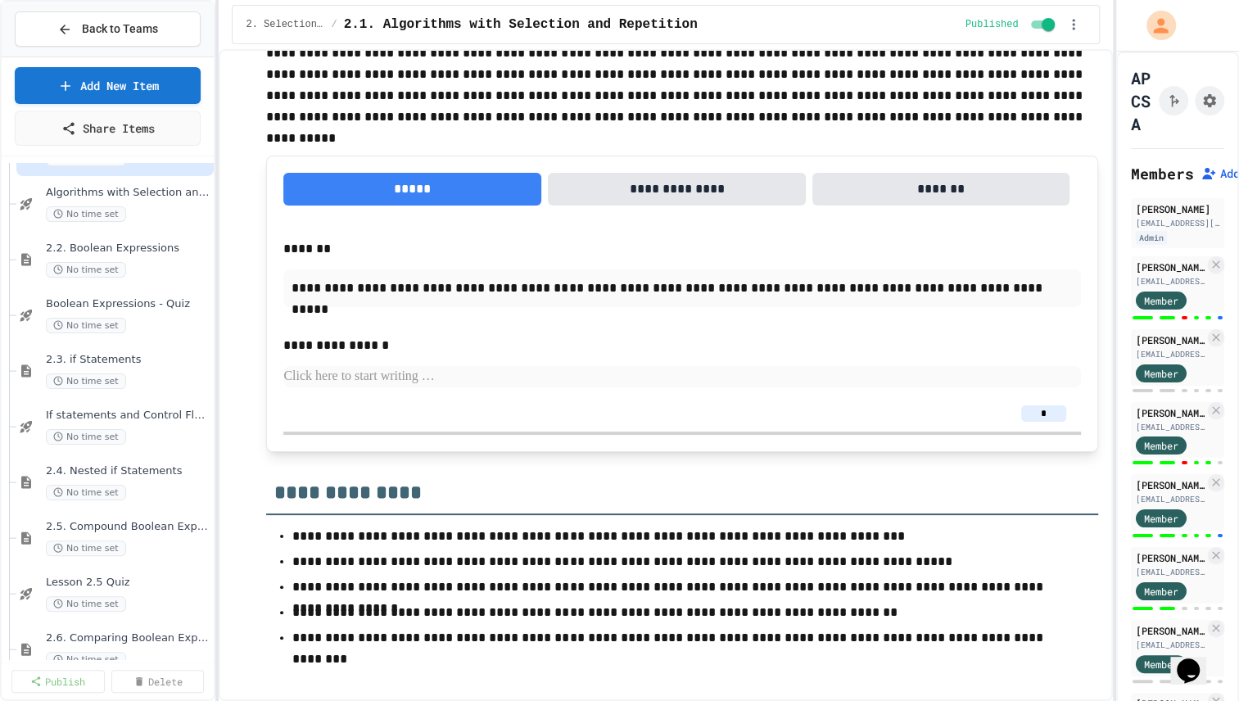
scroll to position [0, 0]
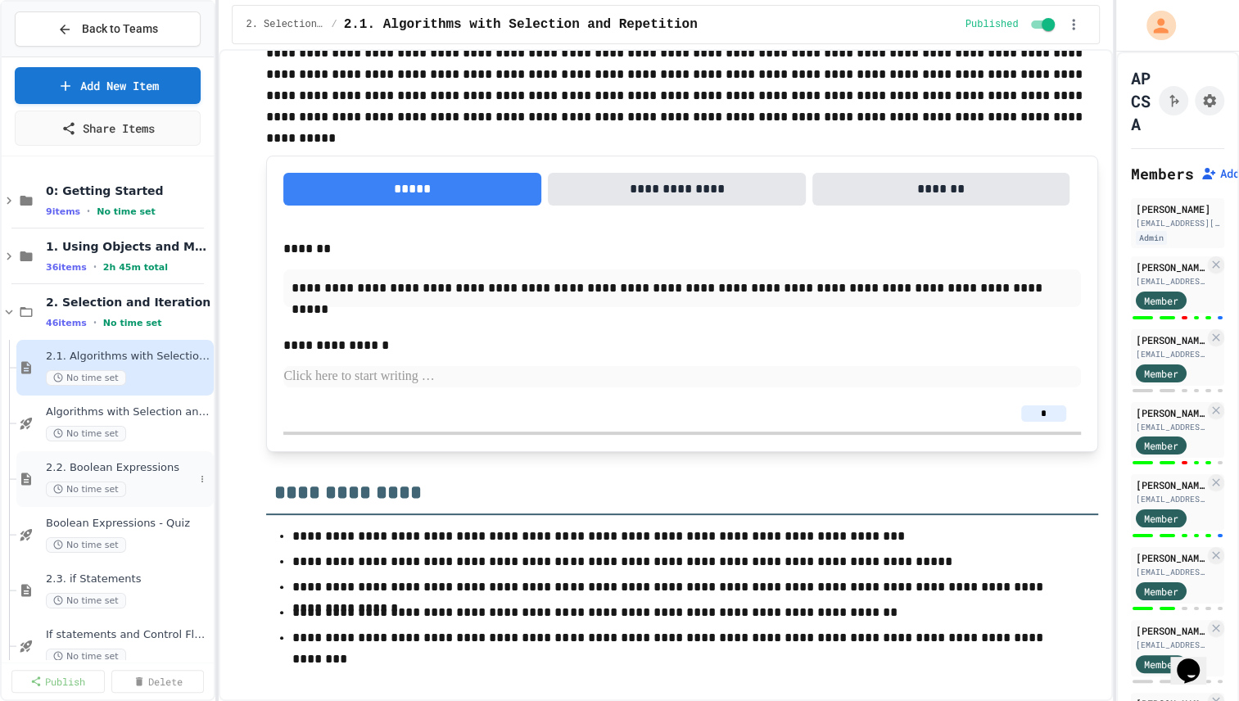
click at [110, 462] on span "2.2. Boolean Expressions" at bounding box center [120, 468] width 148 height 14
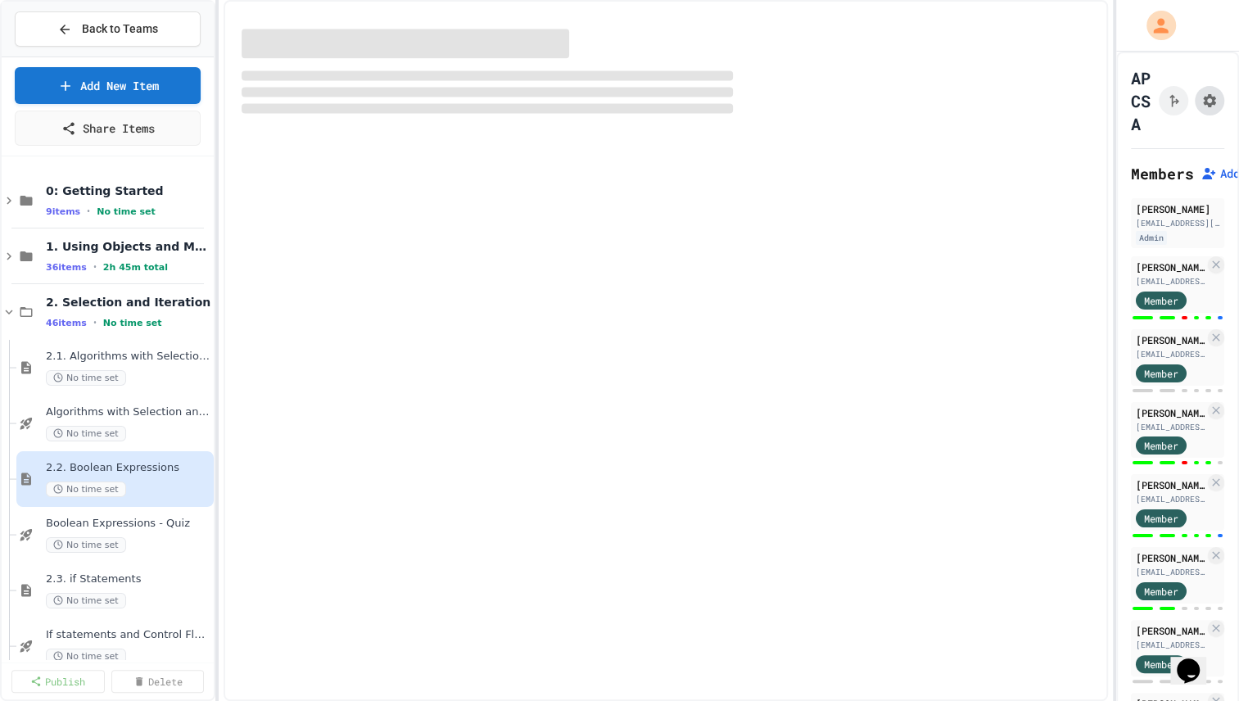
select select "***"
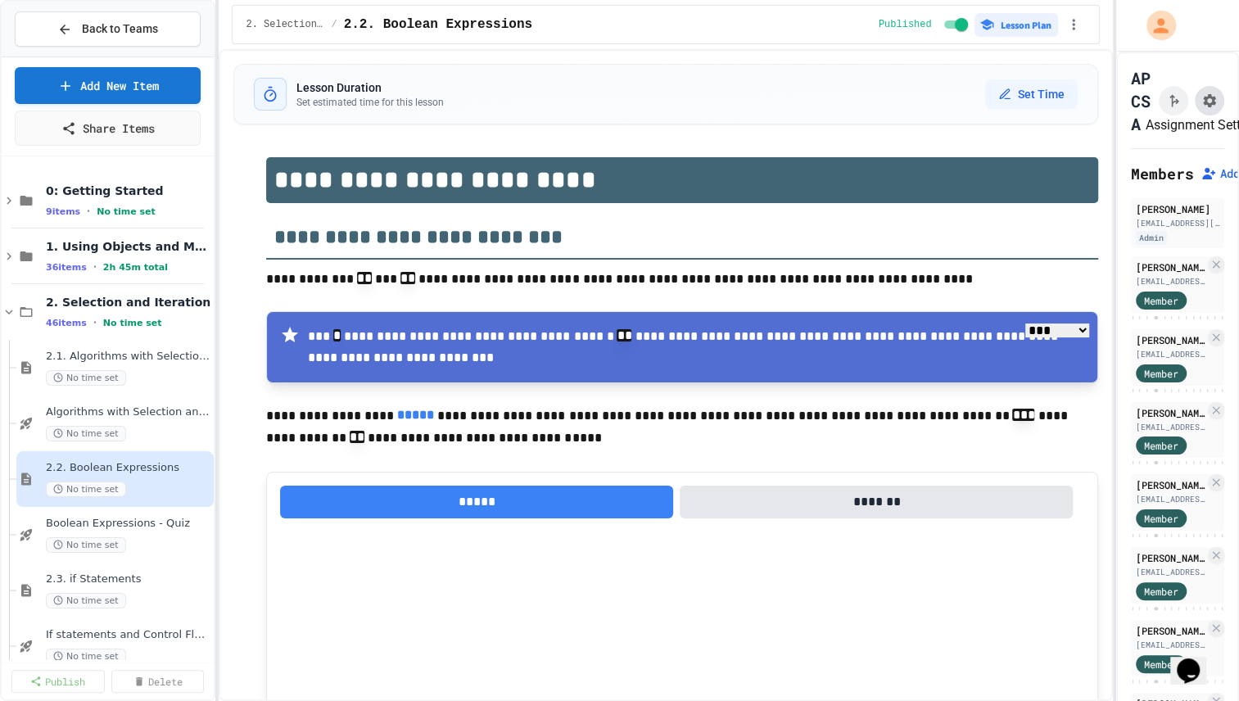
click at [1206, 97] on icon "Assignment Settings" at bounding box center [1209, 100] width 13 height 13
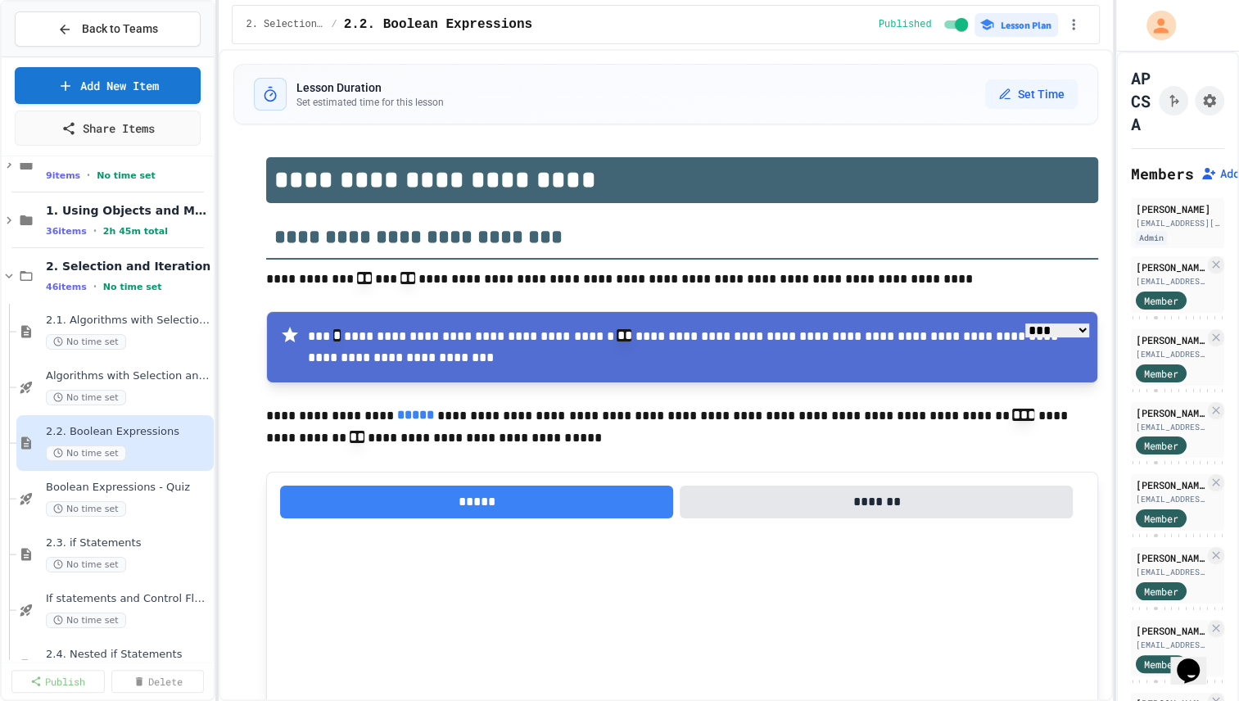
scroll to position [39, 0]
click at [120, 481] on span "Boolean Expressions - Quiz" at bounding box center [120, 484] width 148 height 14
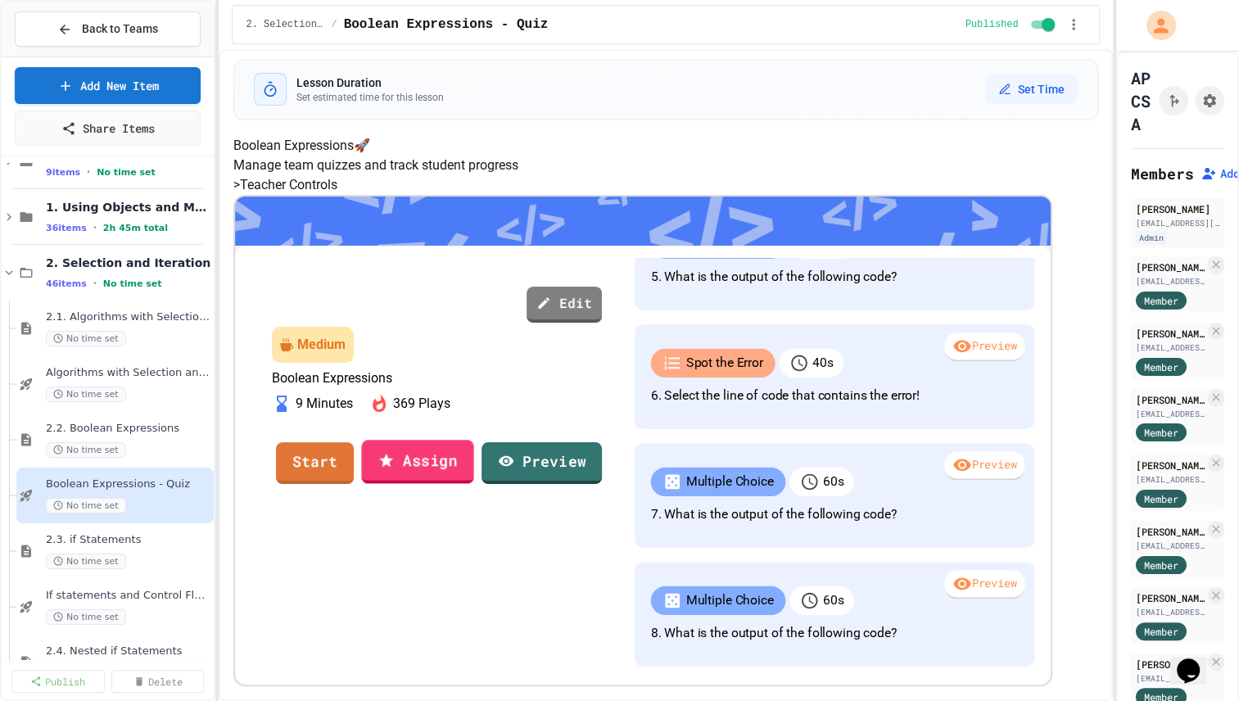
click at [474, 459] on link "Assign" at bounding box center [418, 462] width 112 height 44
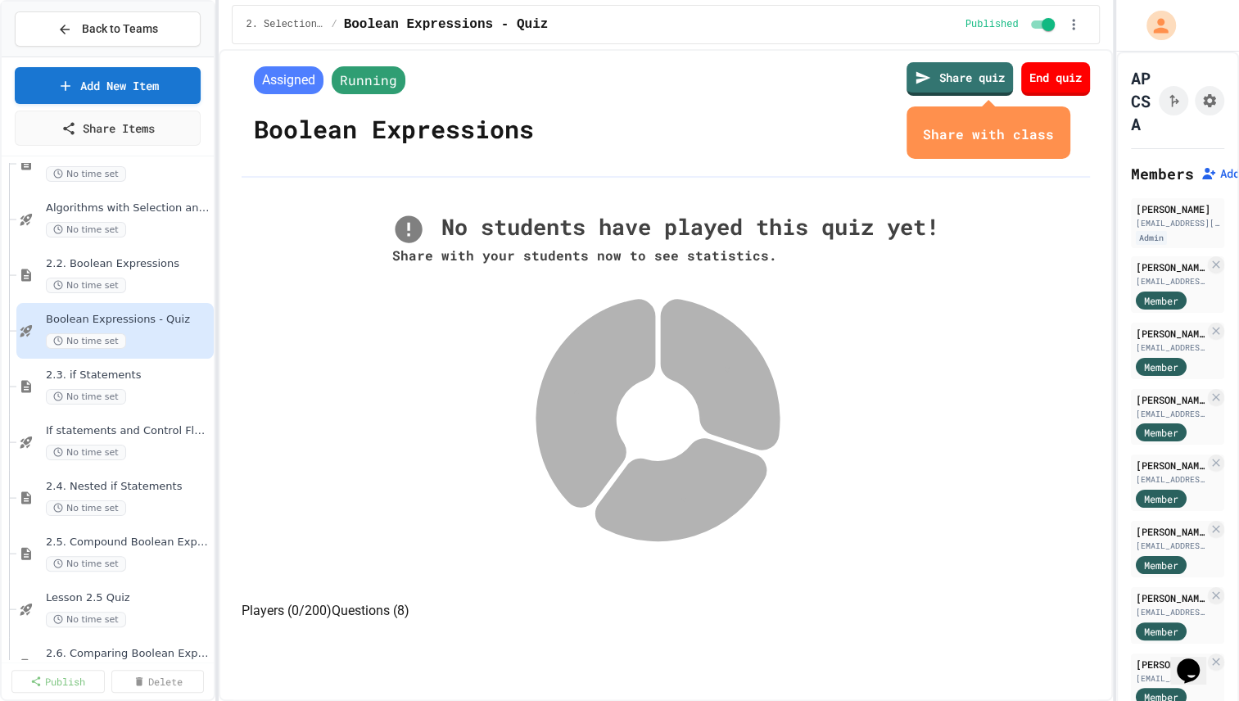
scroll to position [210, 0]
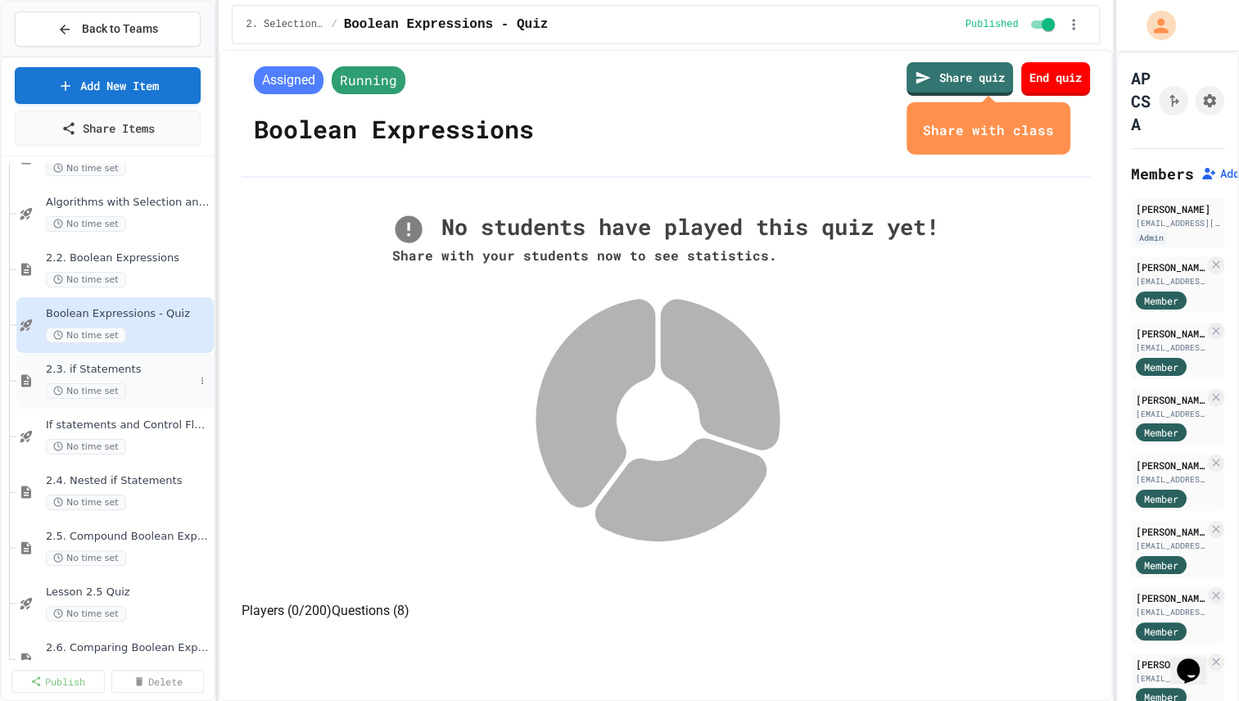
click at [147, 368] on span "2.3. if Statements" at bounding box center [120, 370] width 148 height 14
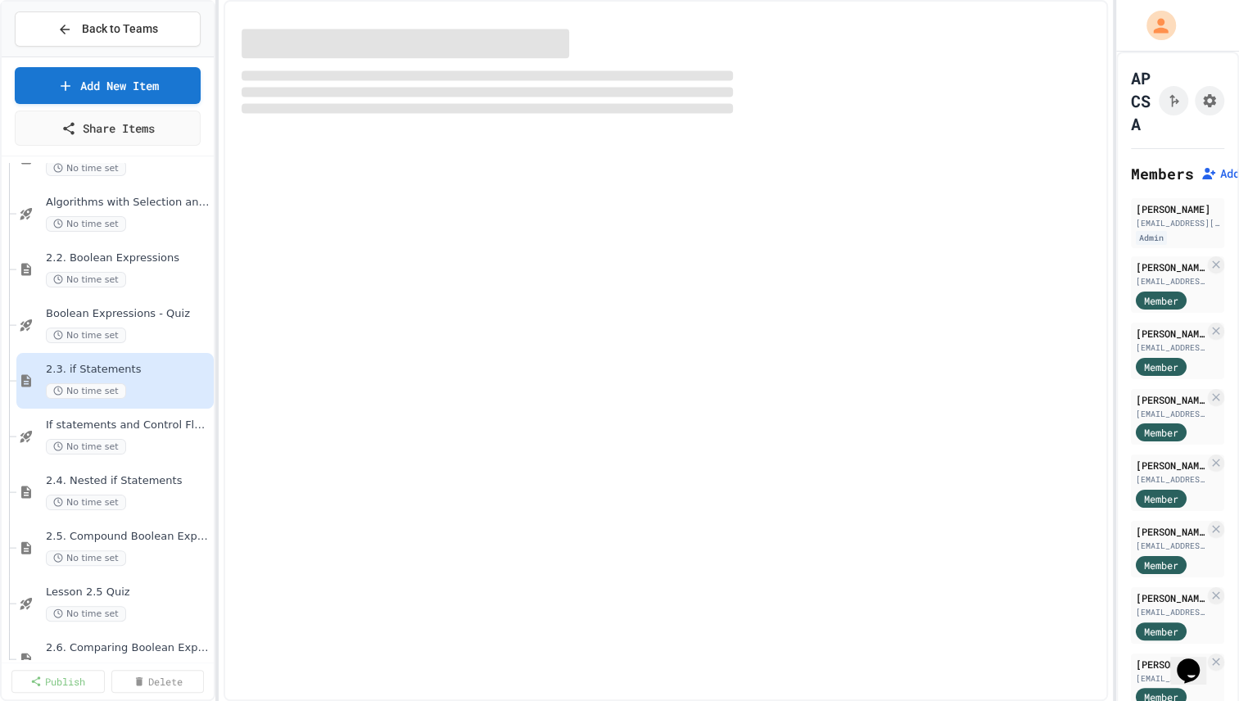
select select "***"
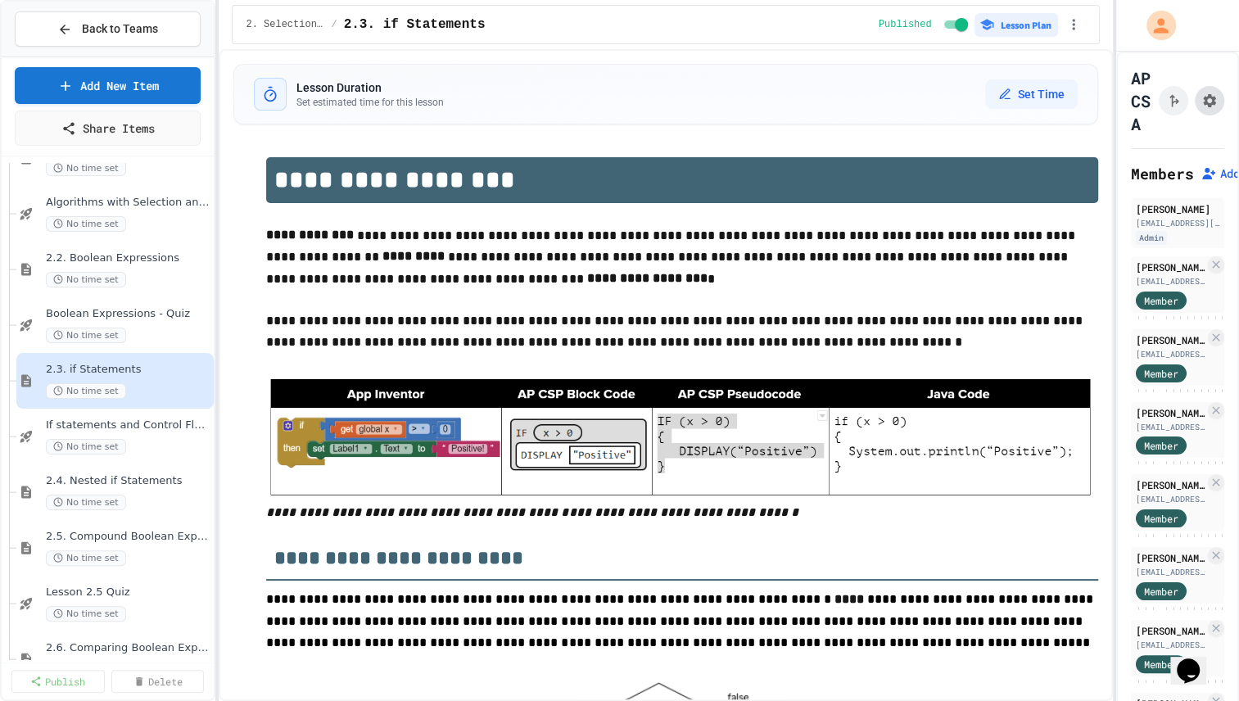
click at [1206, 102] on icon "Assignment Settings" at bounding box center [1209, 100] width 13 height 13
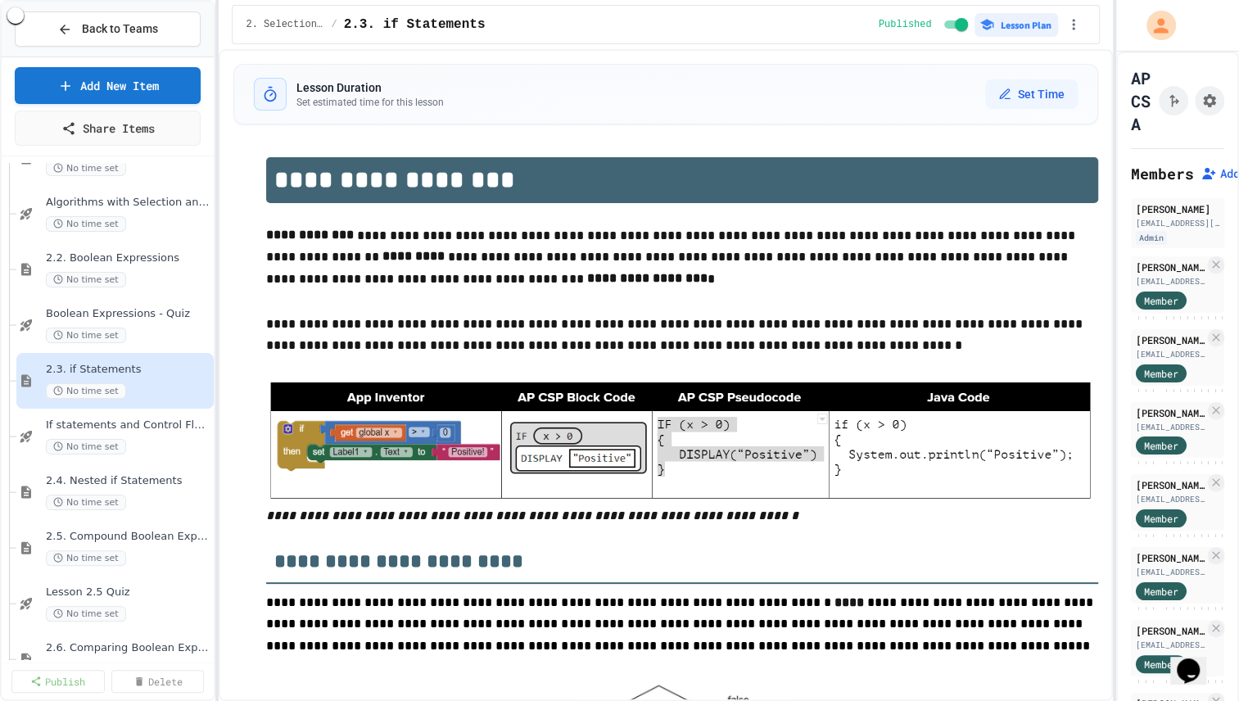
scroll to position [218, 0]
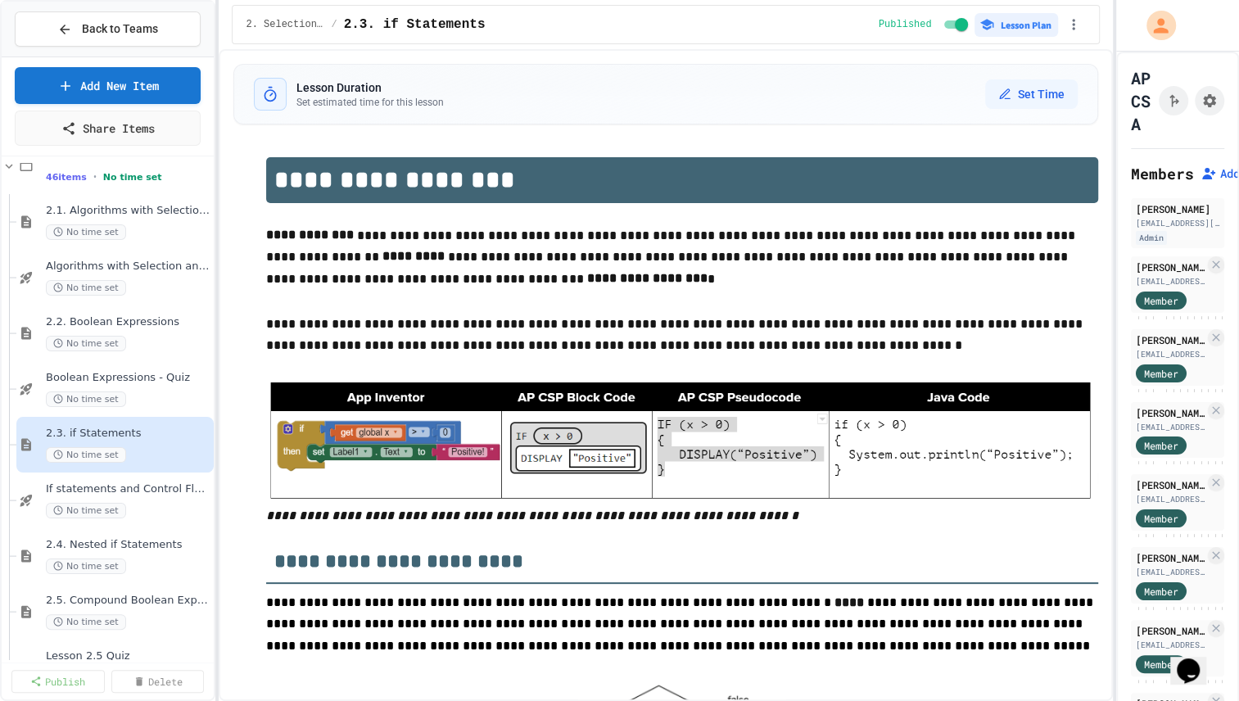
scroll to position [95, 0]
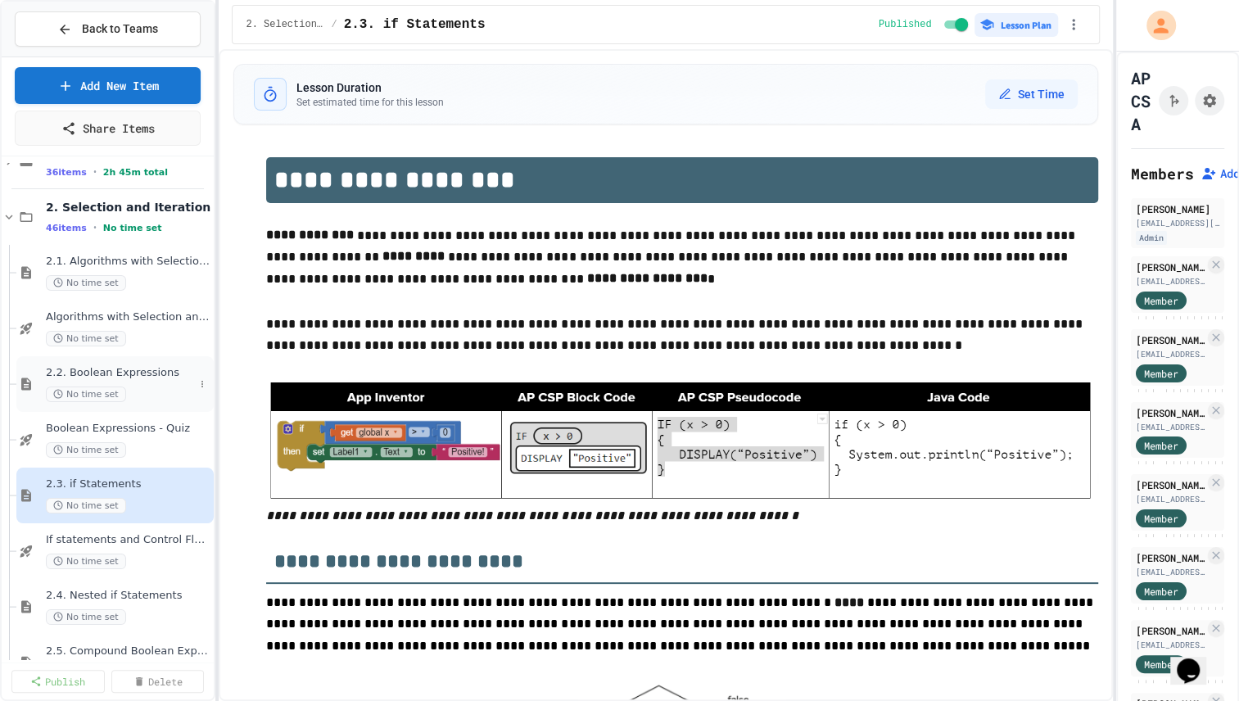
click at [121, 373] on span "2.2. Boolean Expressions" at bounding box center [120, 373] width 148 height 14
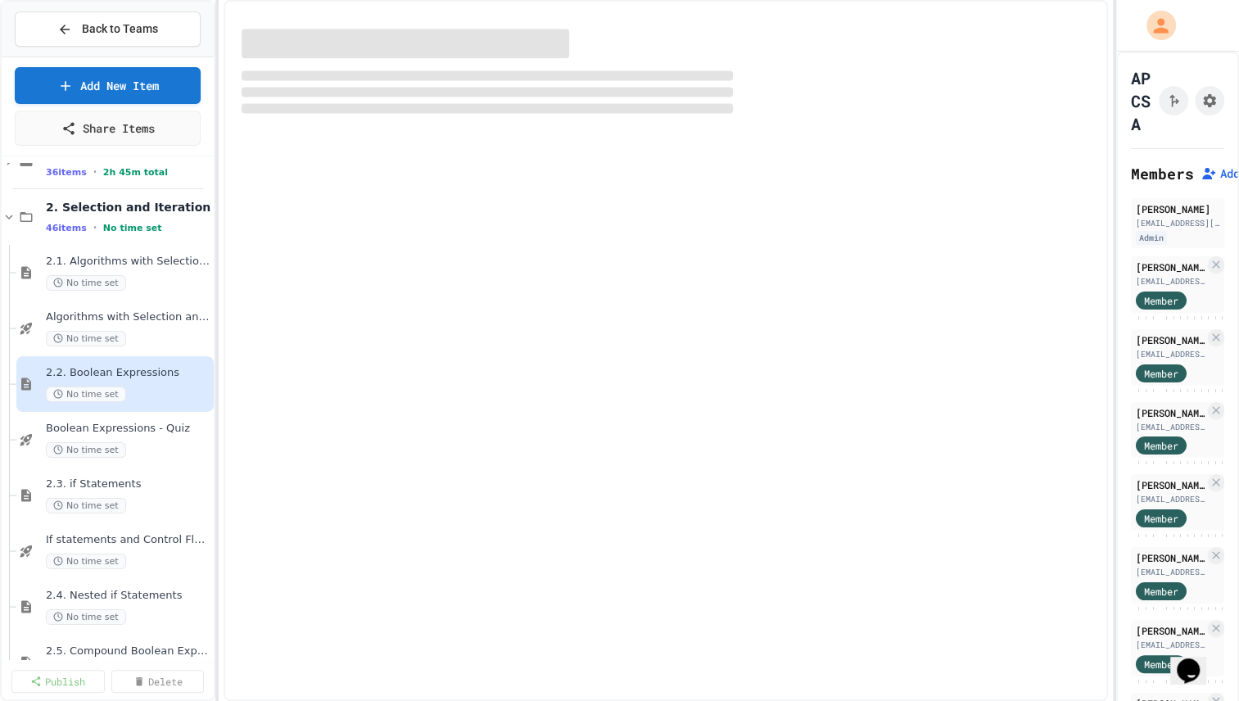
select select "***"
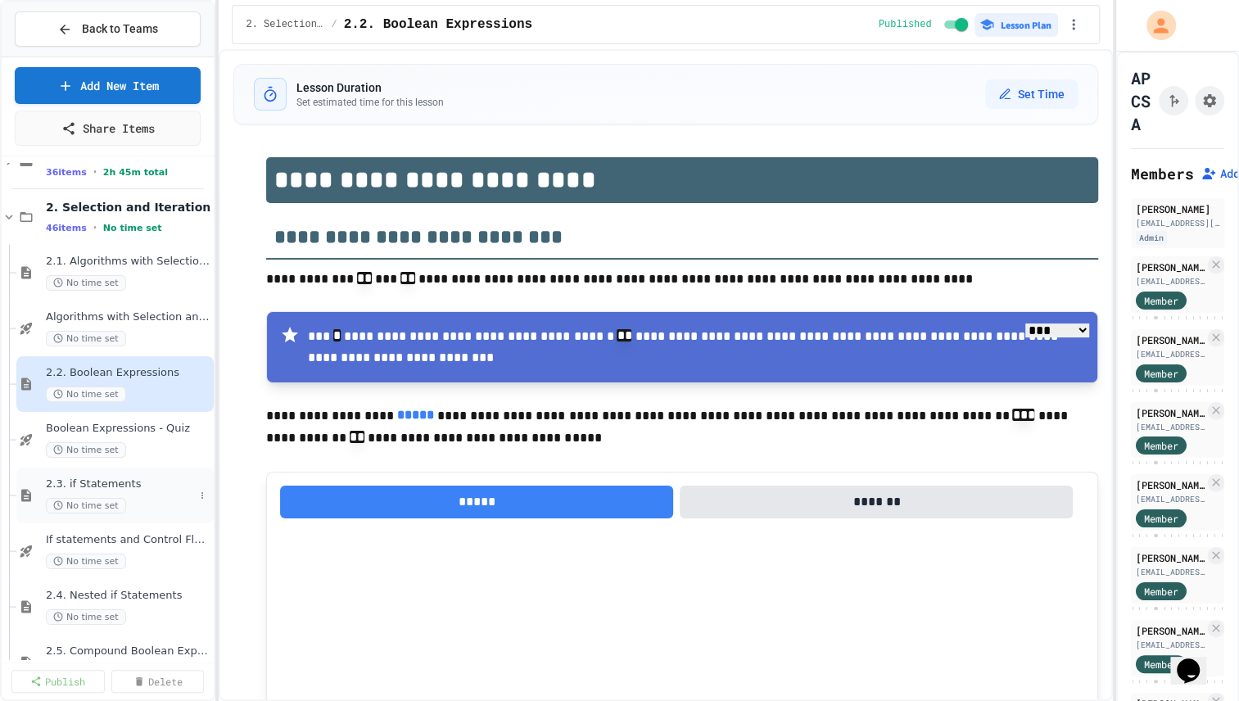
click at [141, 477] on span "2.3. if Statements" at bounding box center [120, 484] width 148 height 14
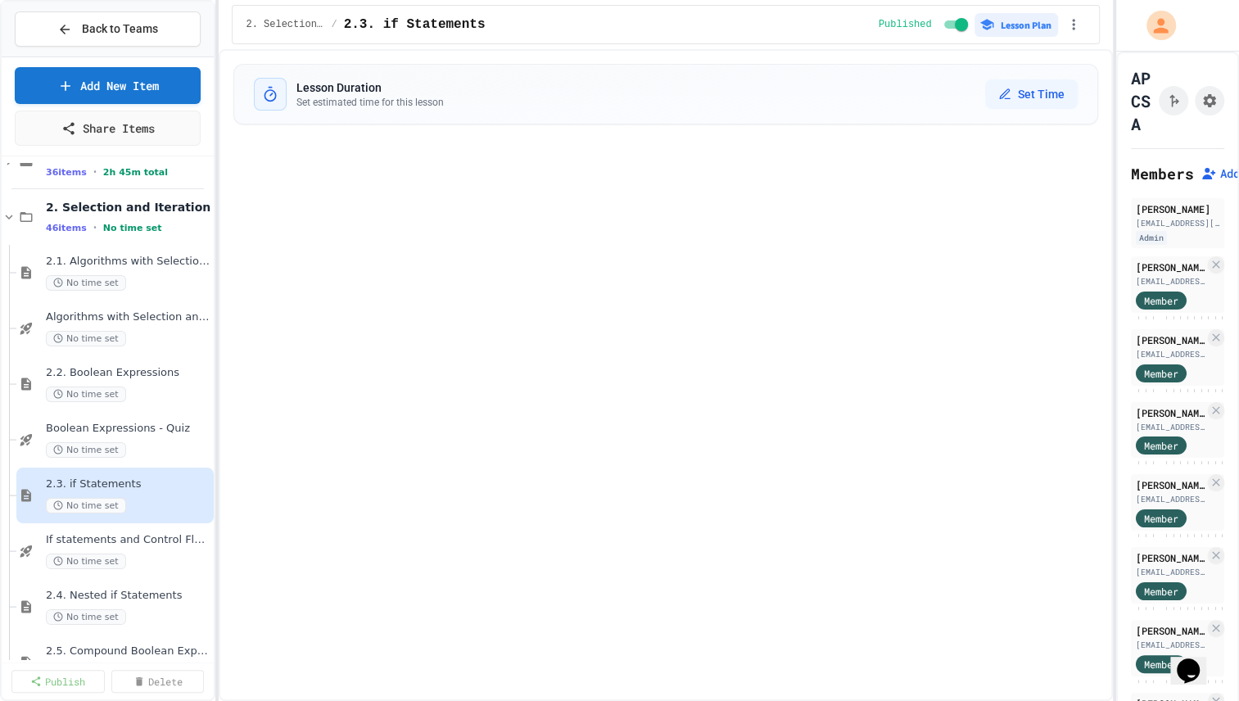
select select "***"
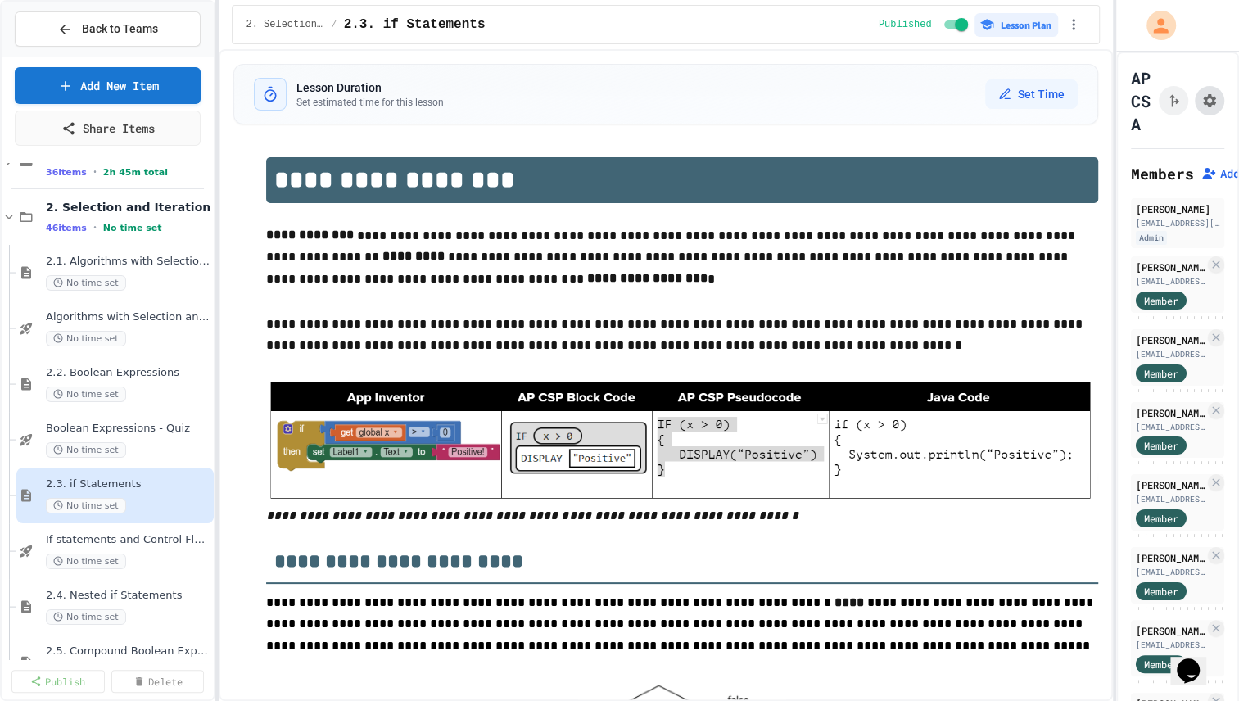
click at [1205, 100] on icon "Assignment Settings" at bounding box center [1209, 101] width 16 height 16
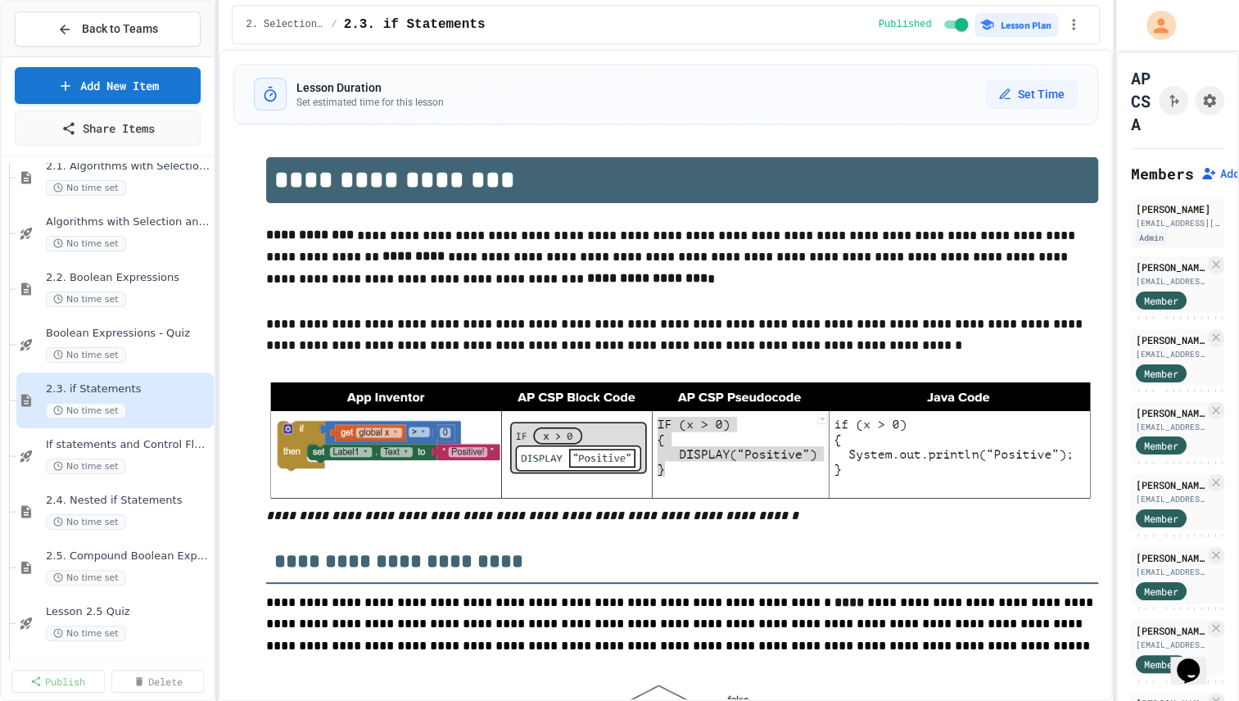
scroll to position [203, 0]
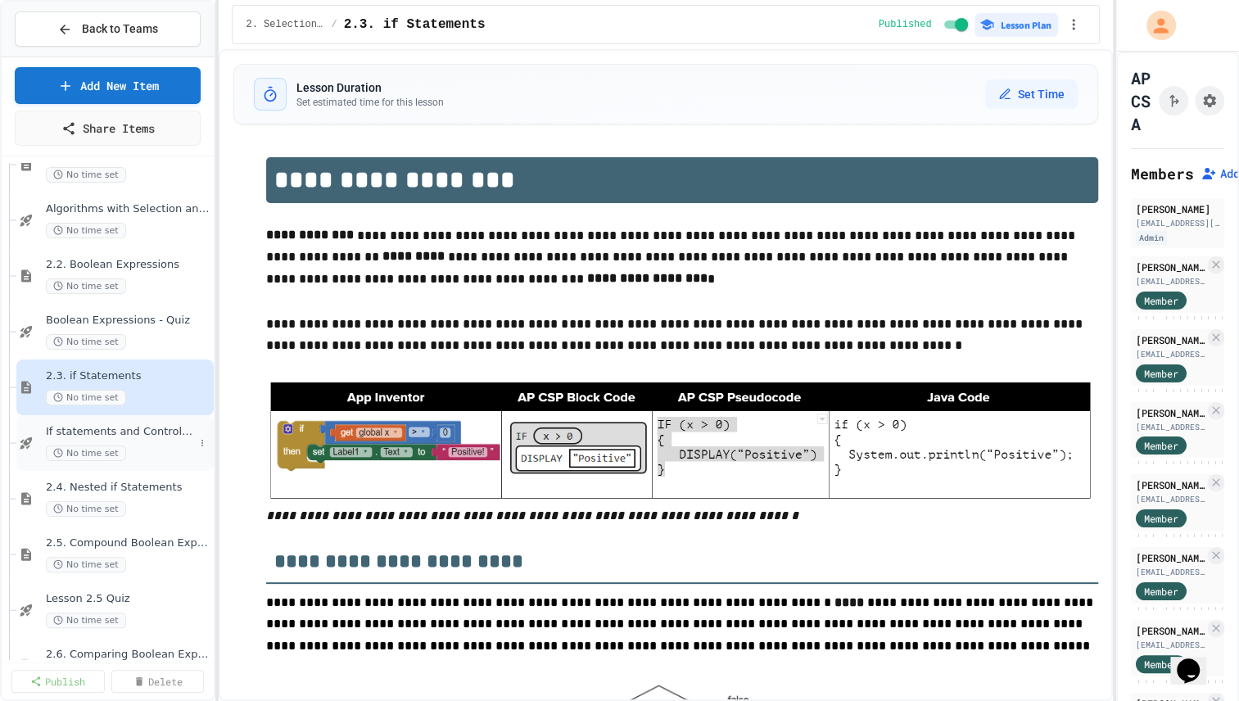
click at [130, 427] on span "If statements and Control Flow - Quiz" at bounding box center [120, 432] width 148 height 14
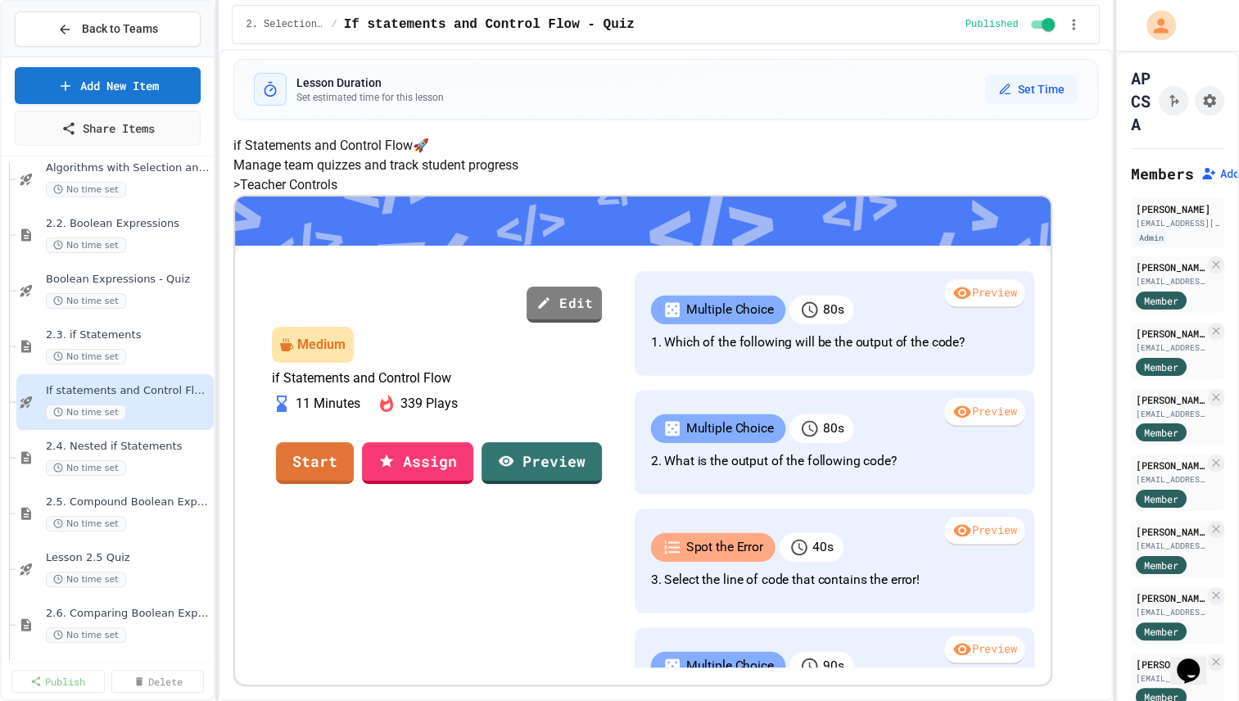
scroll to position [263, 0]
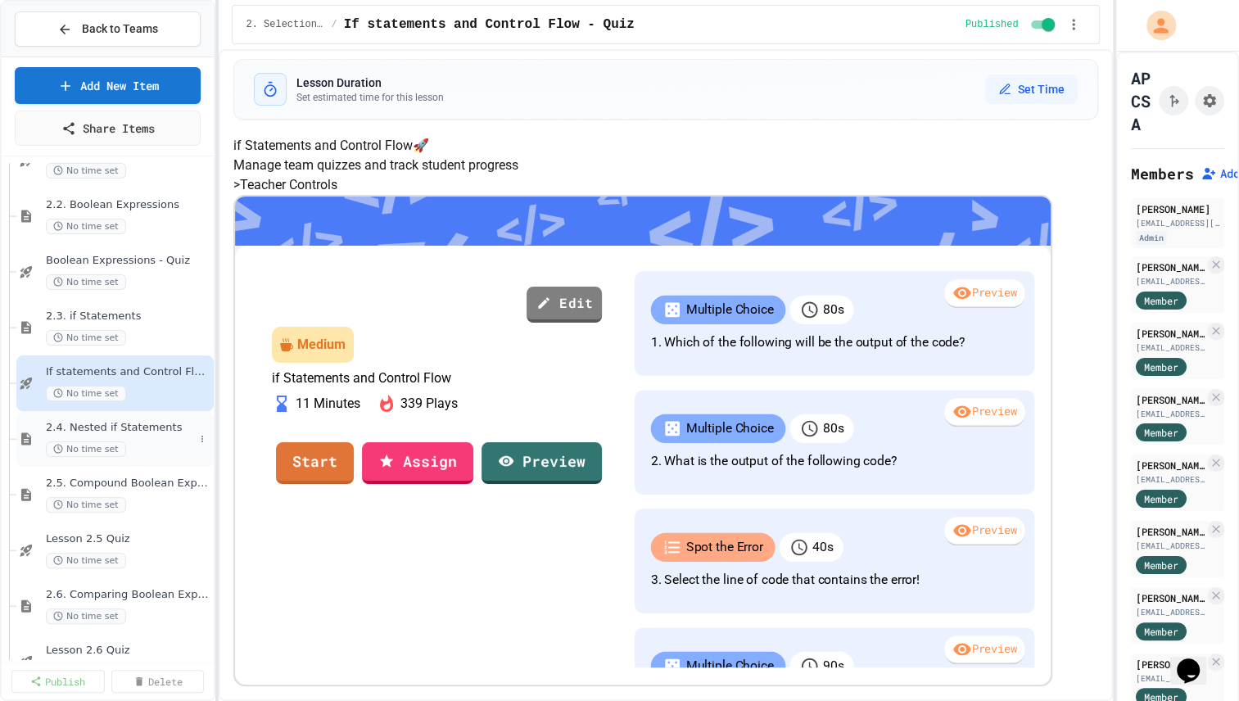
click at [147, 425] on span "2.4. Nested if Statements" at bounding box center [120, 428] width 148 height 14
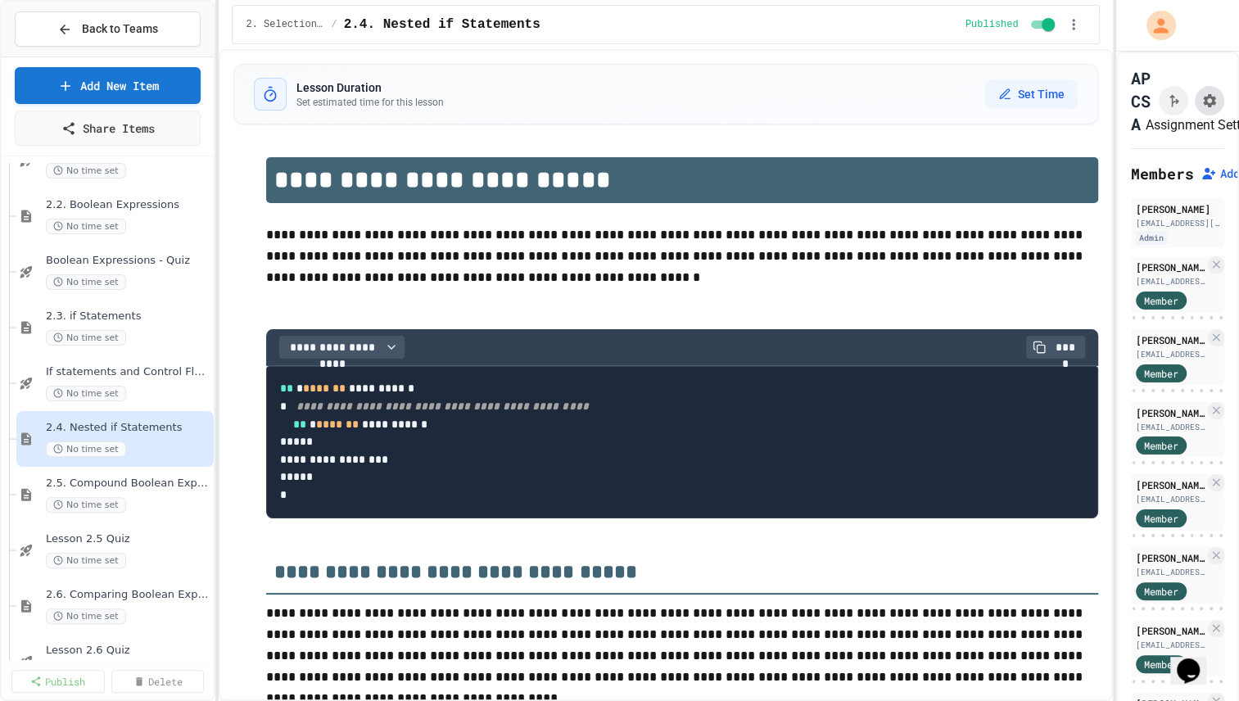
click at [1208, 96] on icon "Assignment Settings" at bounding box center [1209, 100] width 13 height 13
click at [125, 485] on span "2.5. Compound Boolean Expressions" at bounding box center [120, 483] width 148 height 14
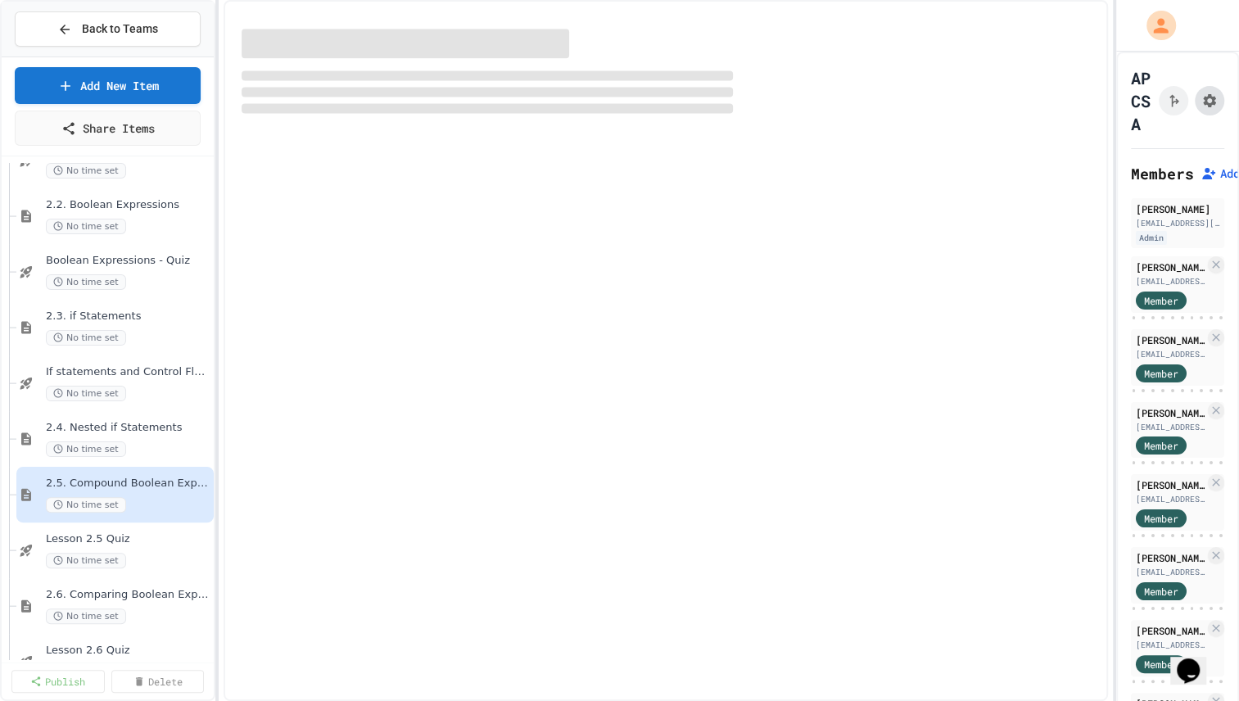
select select "***"
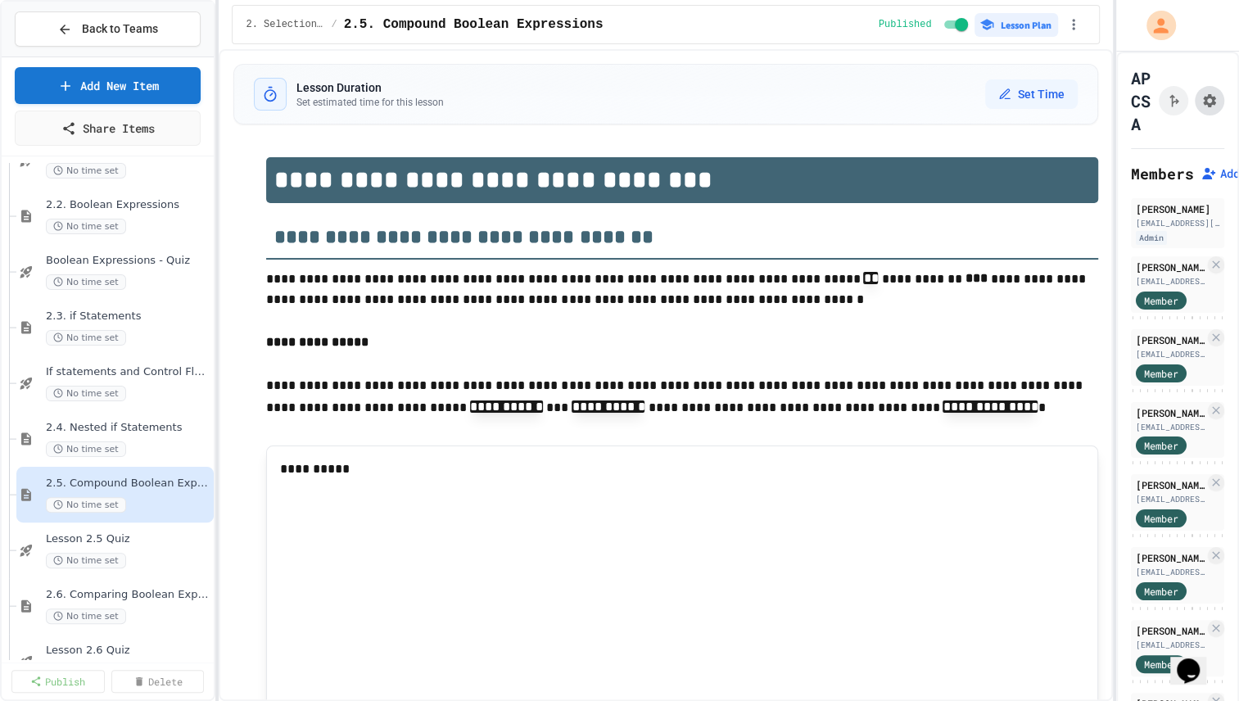
click at [1203, 99] on icon "Assignment Settings" at bounding box center [1209, 100] width 13 height 13
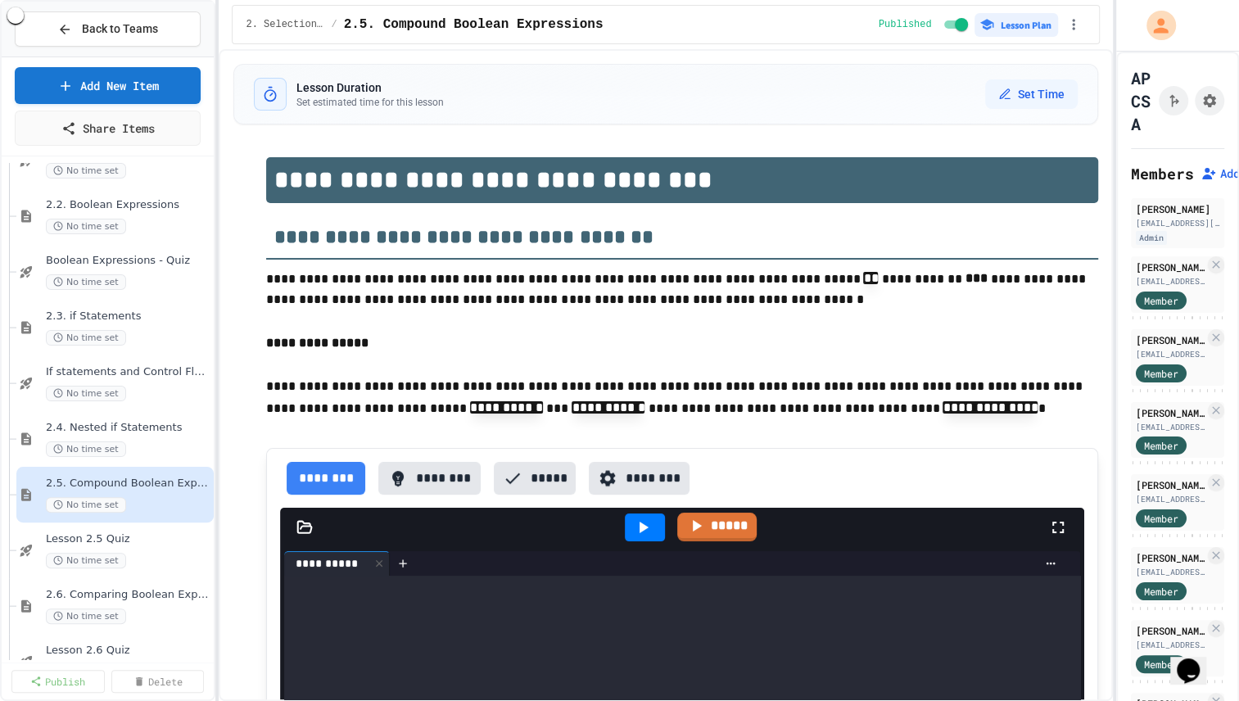
scroll to position [101, 0]
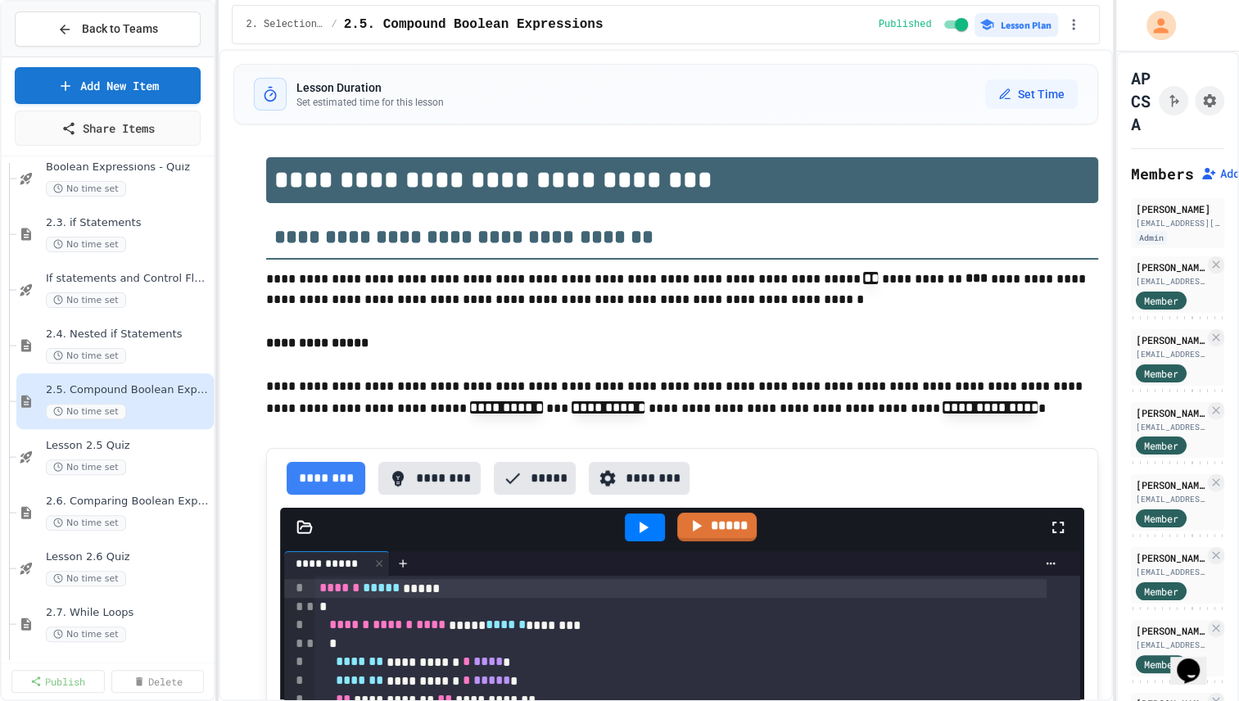
scroll to position [365, 0]
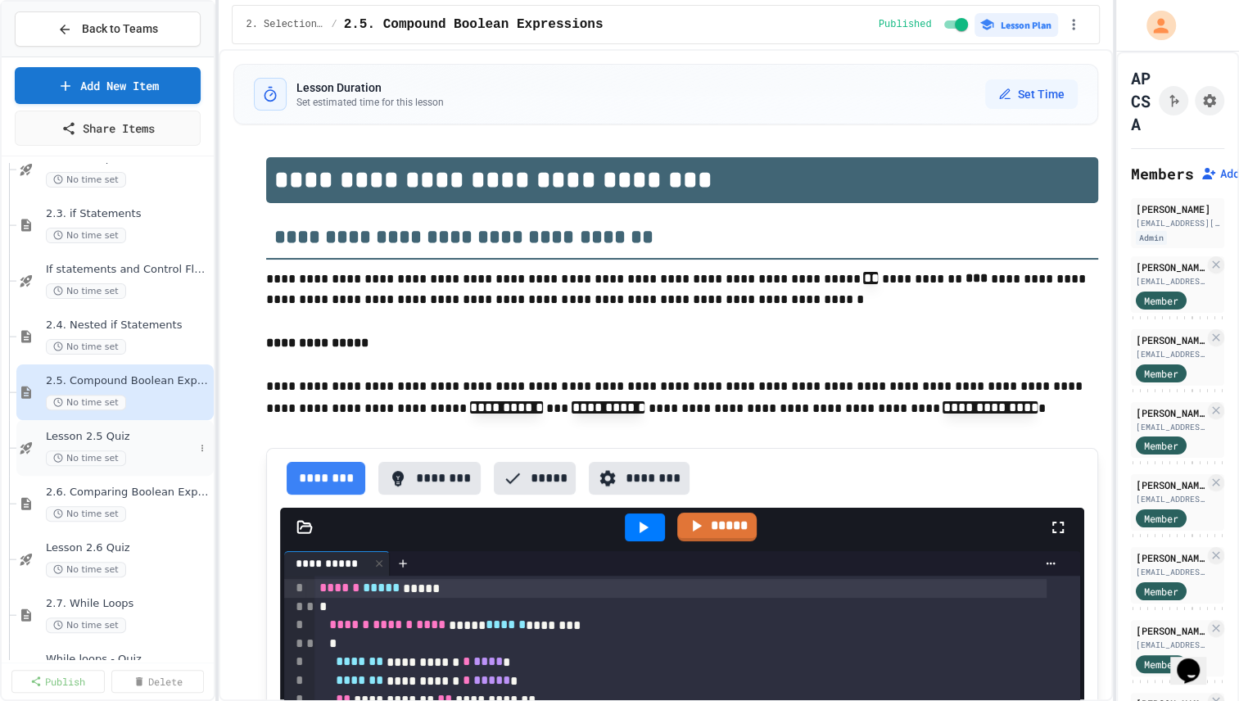
click at [155, 435] on span "Lesson 2.5 Quiz" at bounding box center [120, 437] width 148 height 14
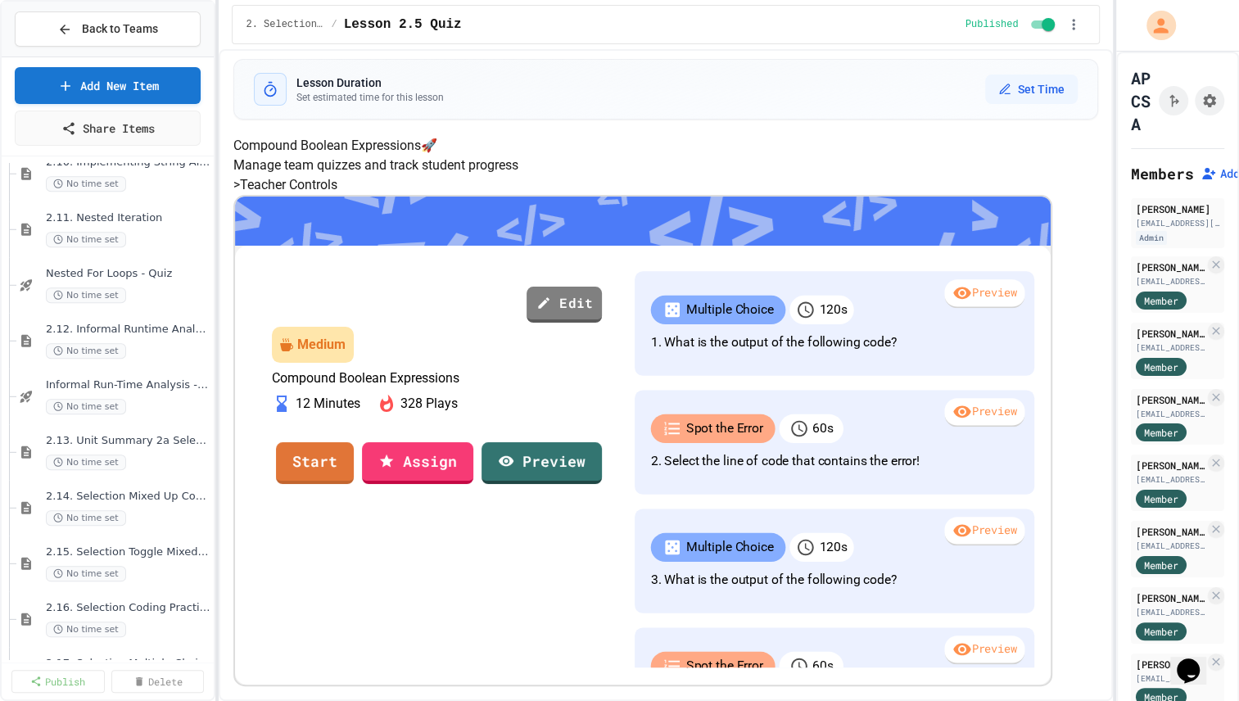
scroll to position [1144, 0]
click at [147, 319] on span "2.12. Informal Runtime Analysis of Loops" at bounding box center [120, 326] width 148 height 14
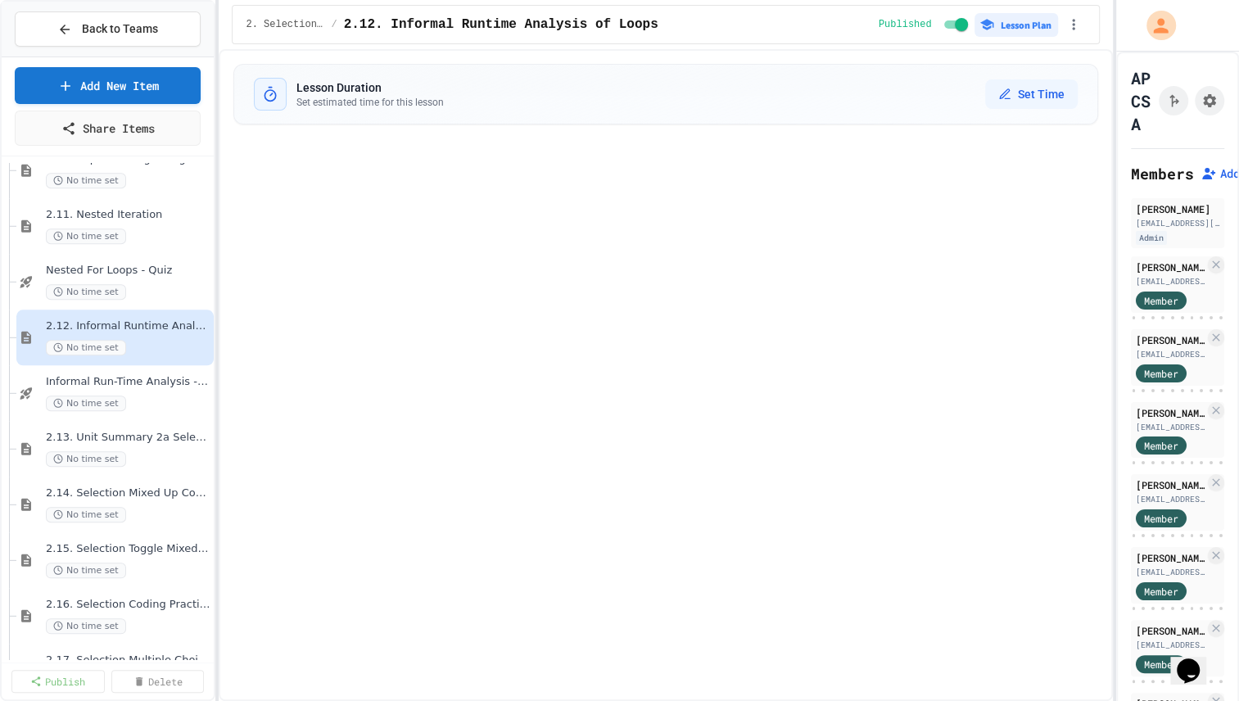
select select "***"
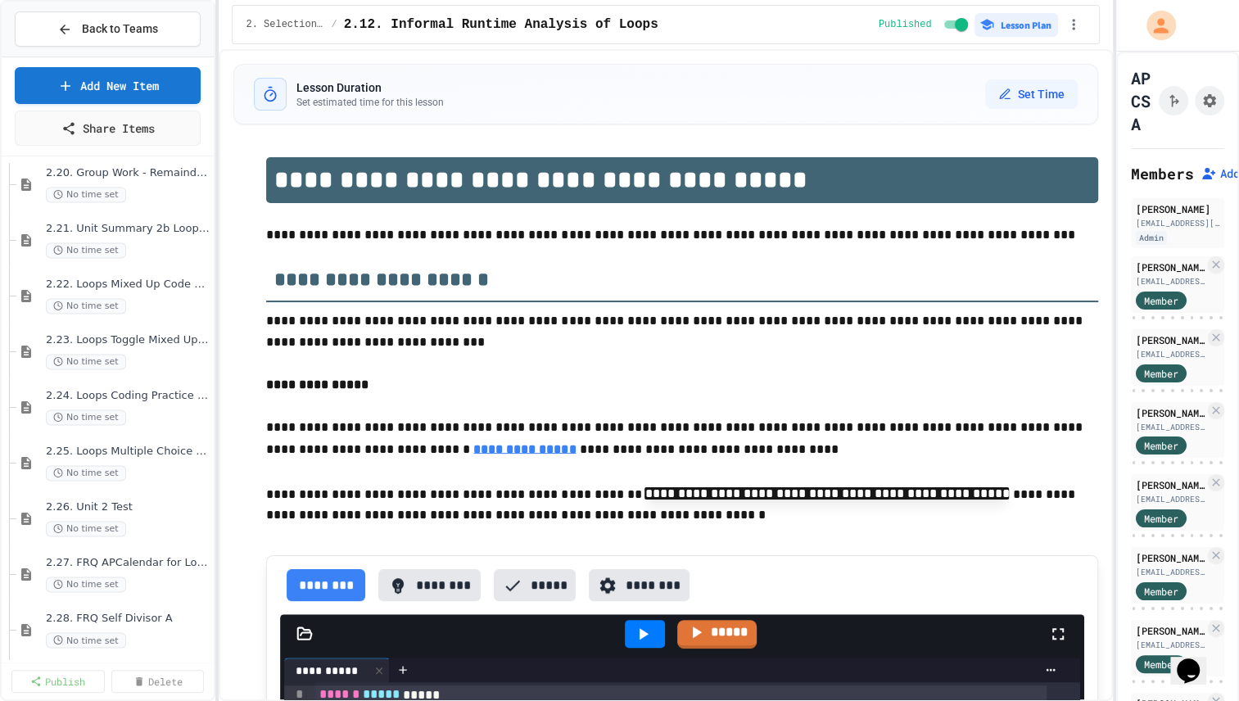
scroll to position [1805, 0]
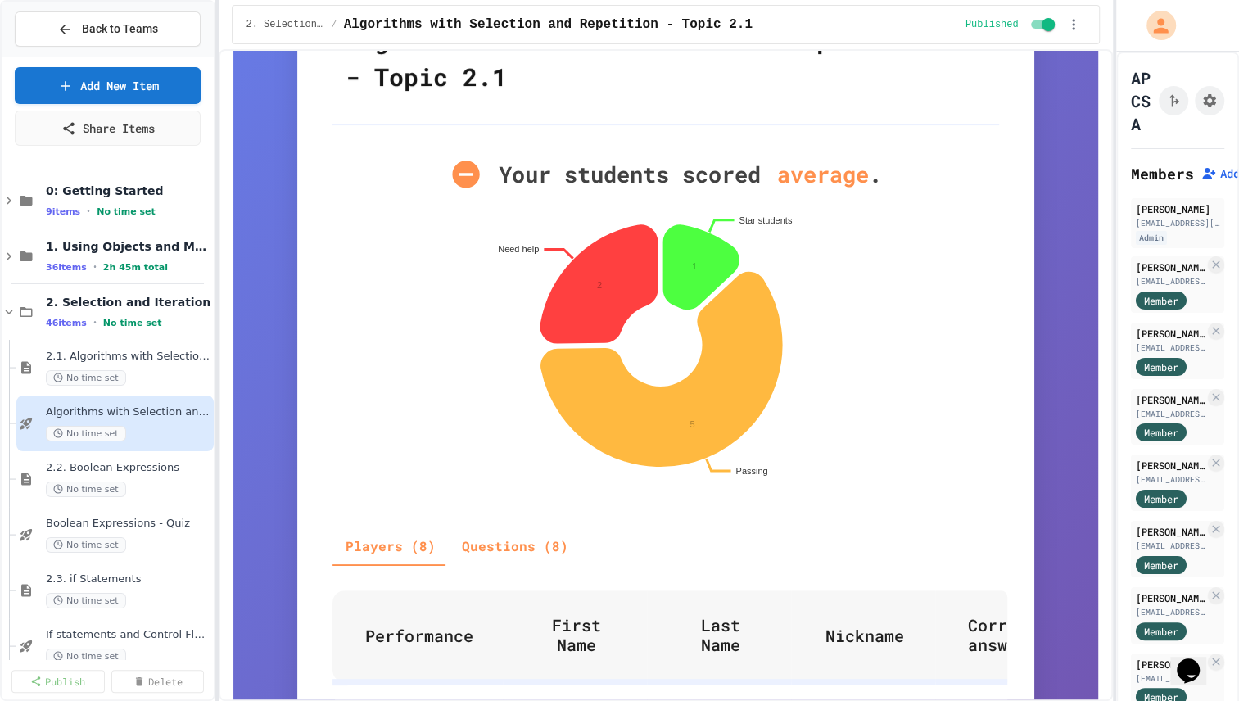
scroll to position [138, 0]
